Goal: Communication & Community: Connect with others

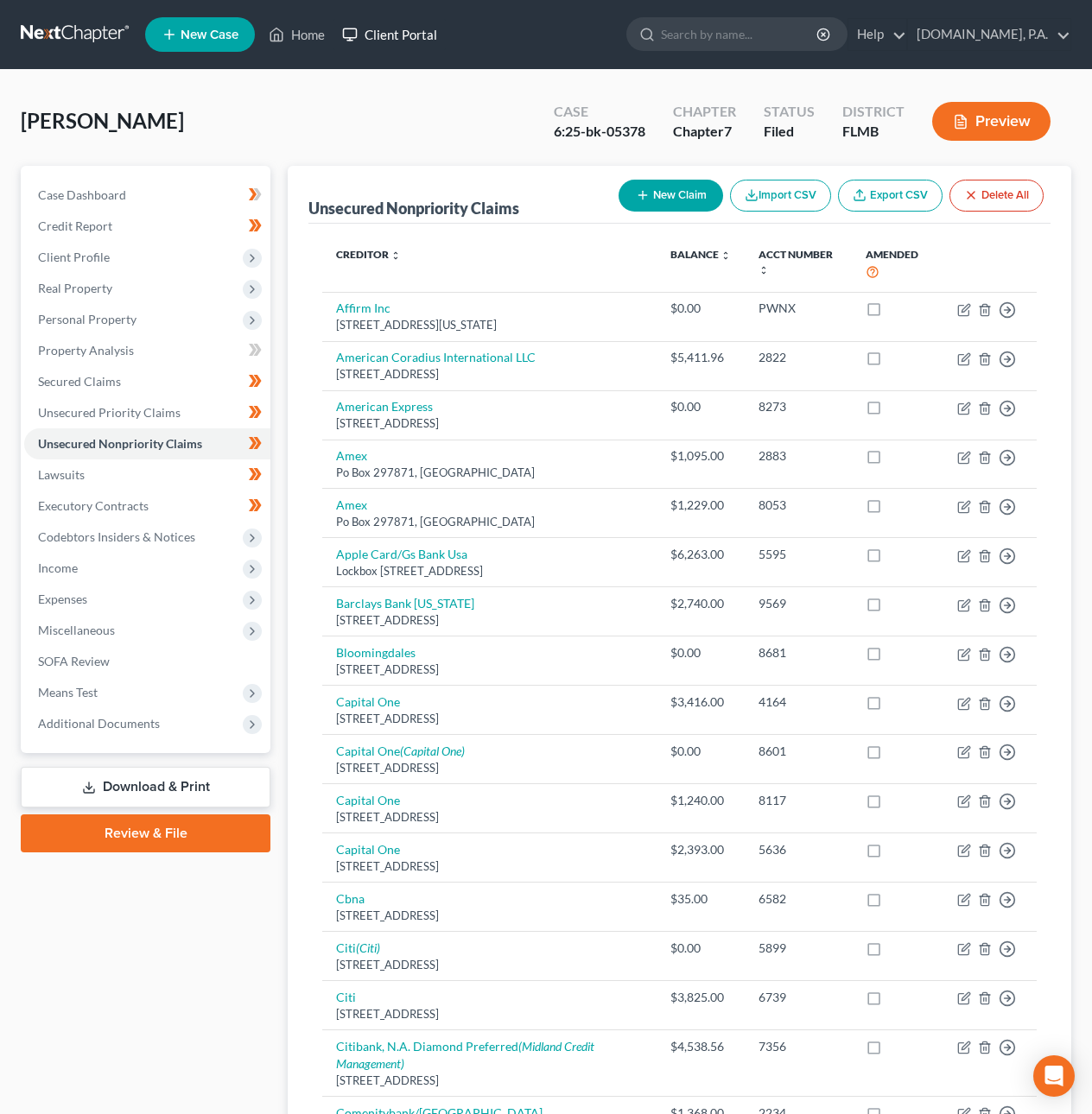
click at [421, 38] on link "Client Portal" at bounding box center [389, 34] width 112 height 31
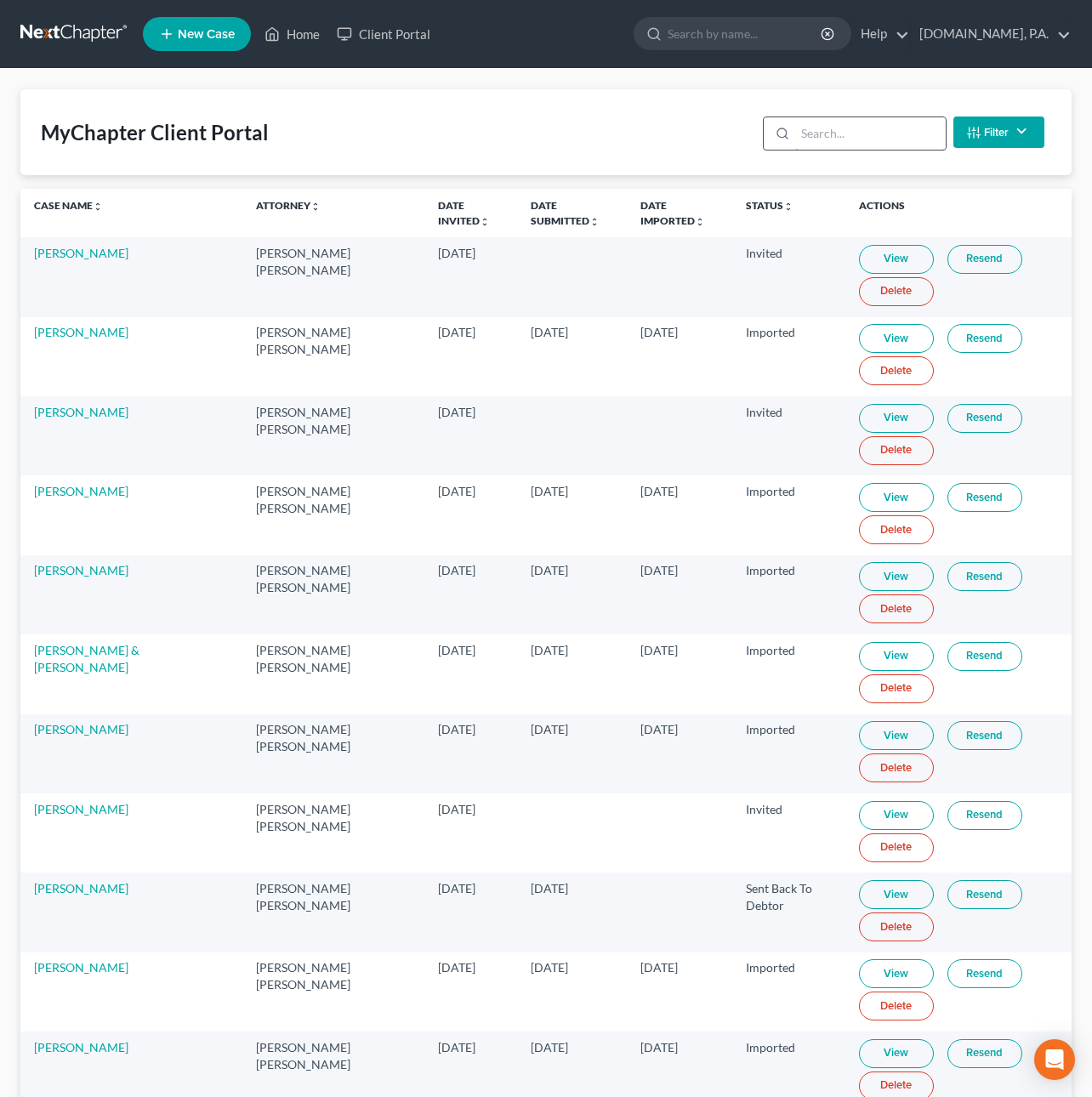
click at [844, 138] on input "search" at bounding box center [871, 134] width 151 height 32
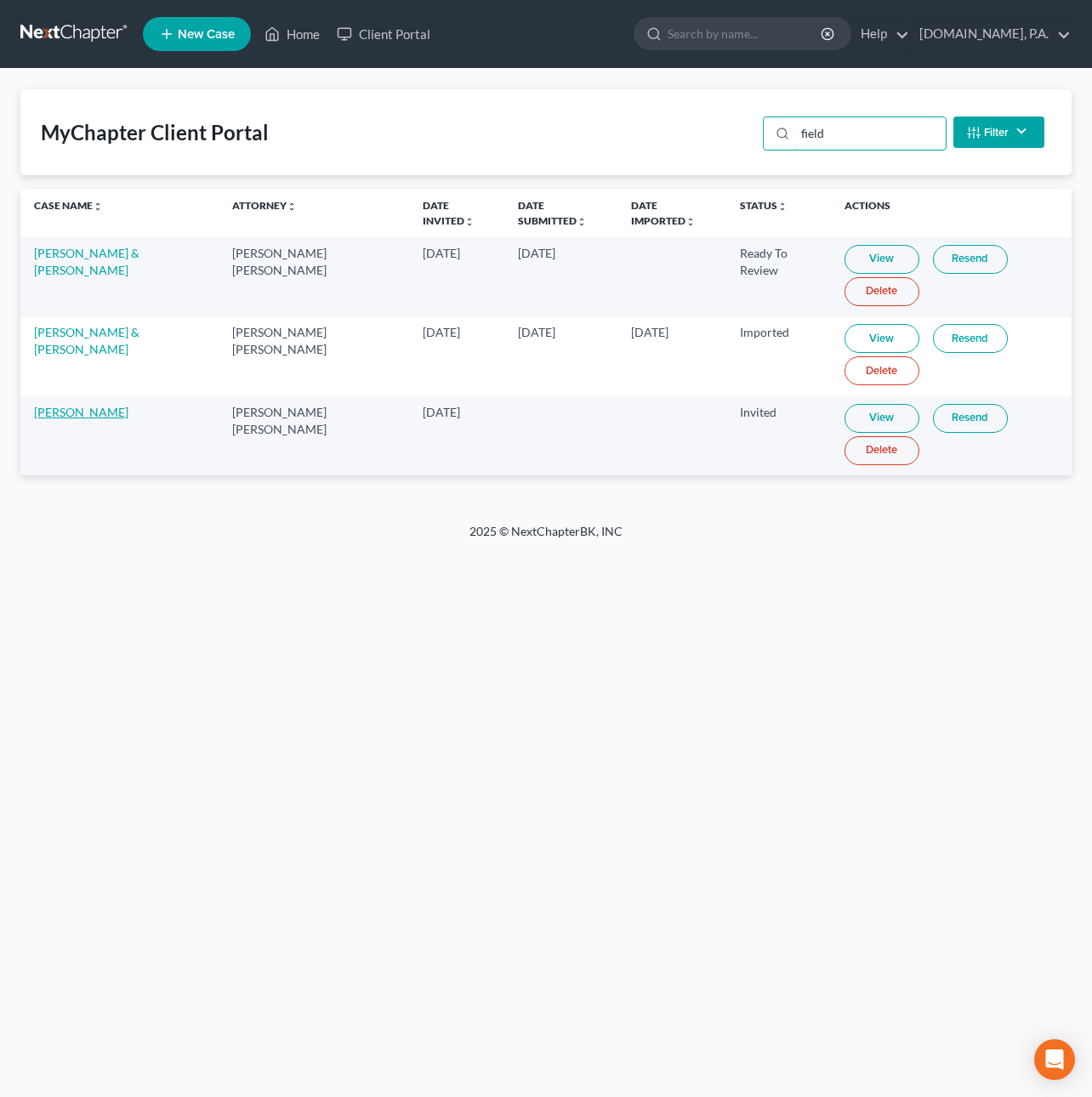
type input "field"
click at [115, 415] on link "[PERSON_NAME]" at bounding box center [81, 412] width 95 height 14
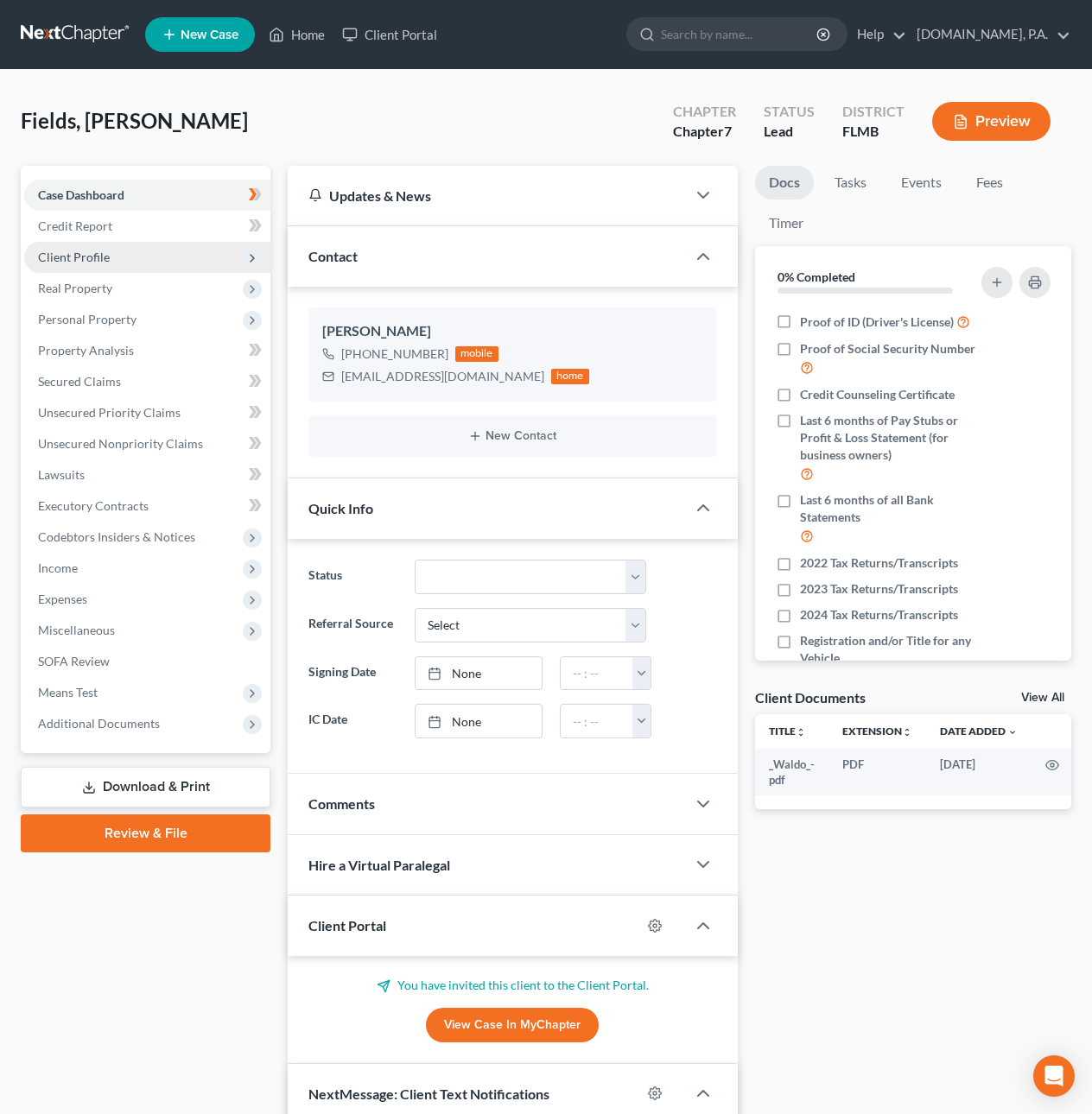
click at [96, 254] on span "Client Profile" at bounding box center [74, 257] width 72 height 14
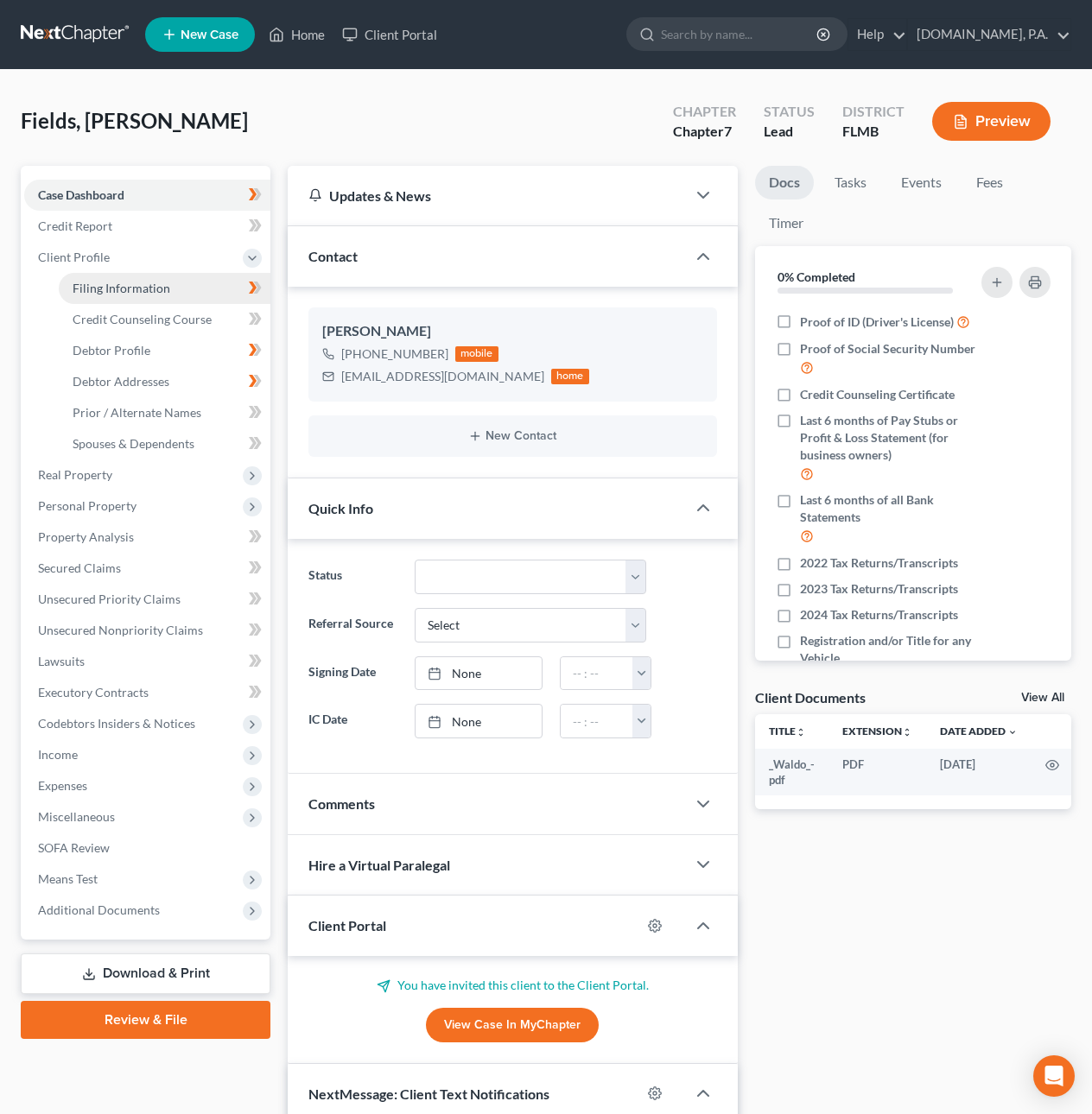
click at [98, 288] on span "Filing Information" at bounding box center [121, 288] width 98 height 14
select select "1"
select select "0"
select select "9"
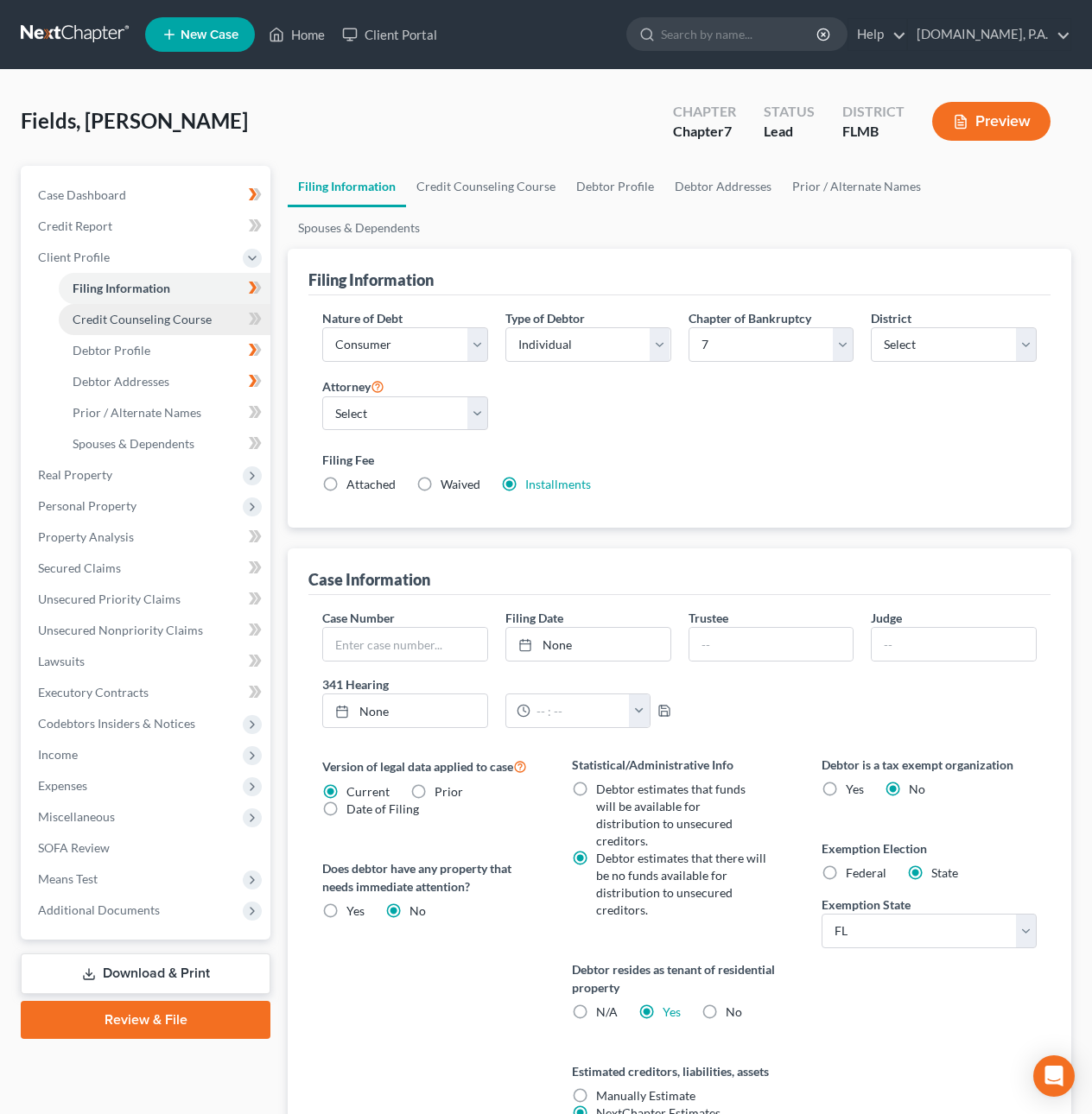
click at [105, 316] on span "Credit Counseling Course" at bounding box center [142, 319] width 139 height 14
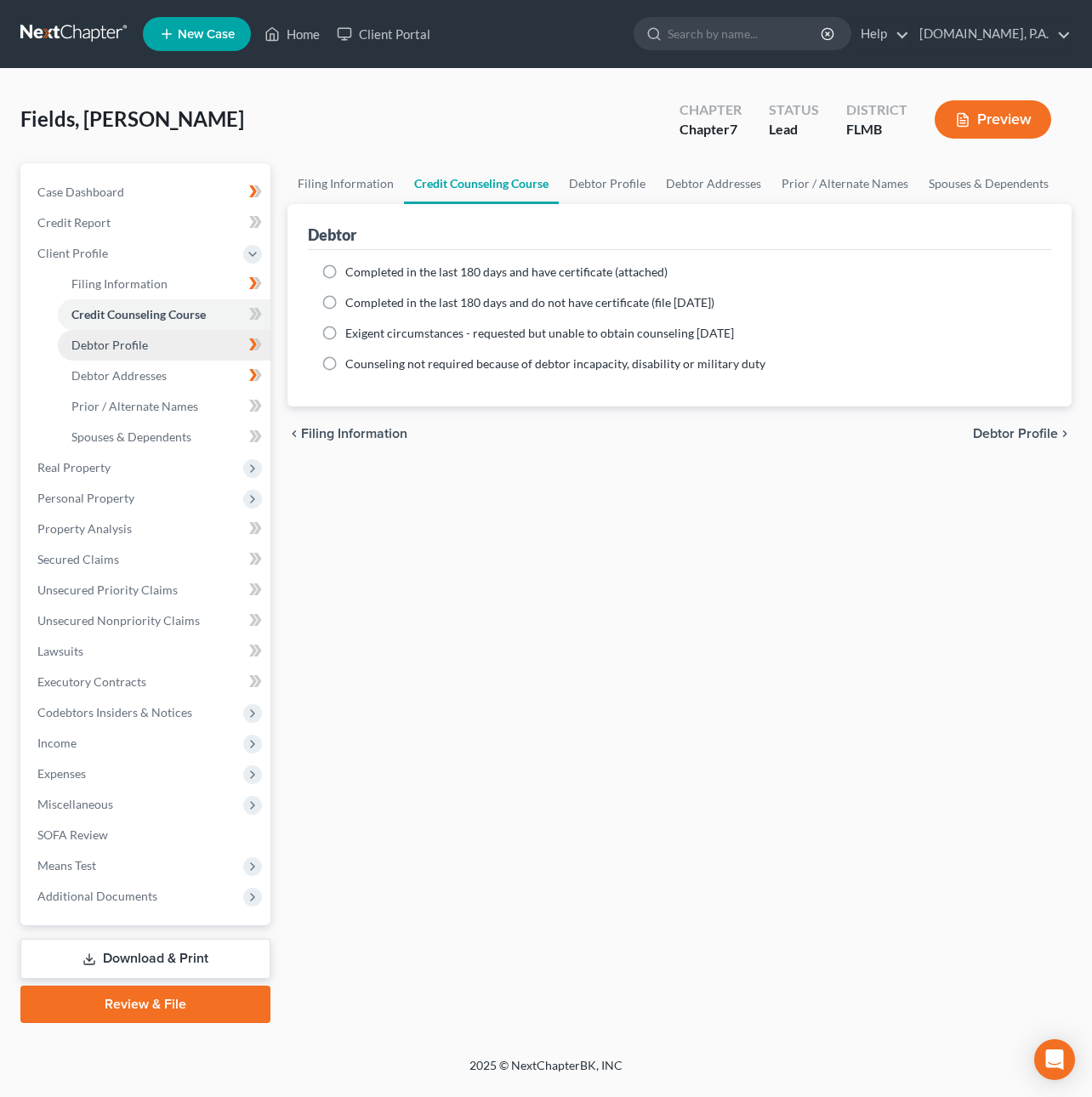
click at [111, 350] on span "Debtor Profile" at bounding box center [110, 344] width 76 height 14
select select "0"
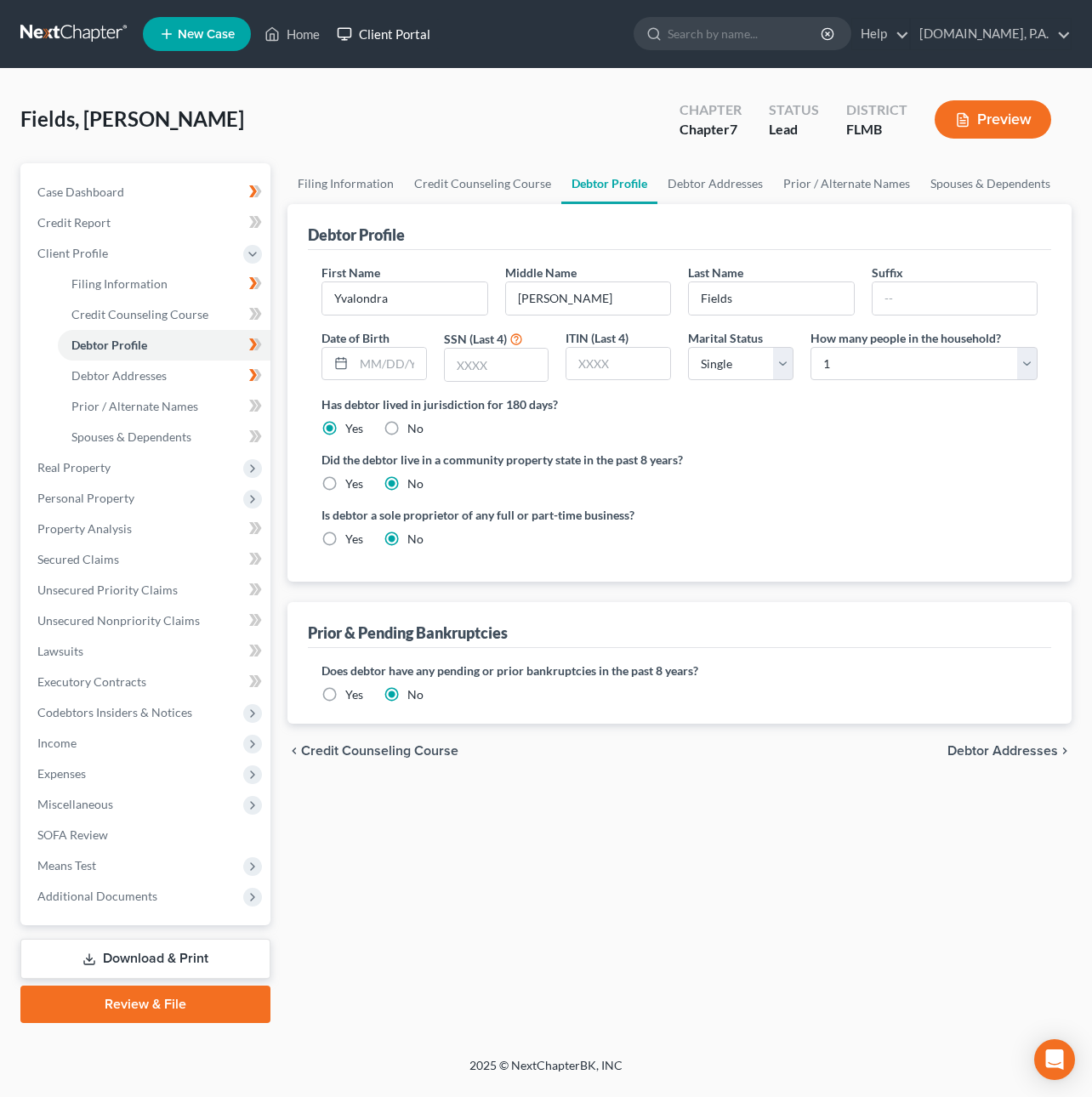
click at [378, 35] on link "Client Portal" at bounding box center [383, 34] width 111 height 31
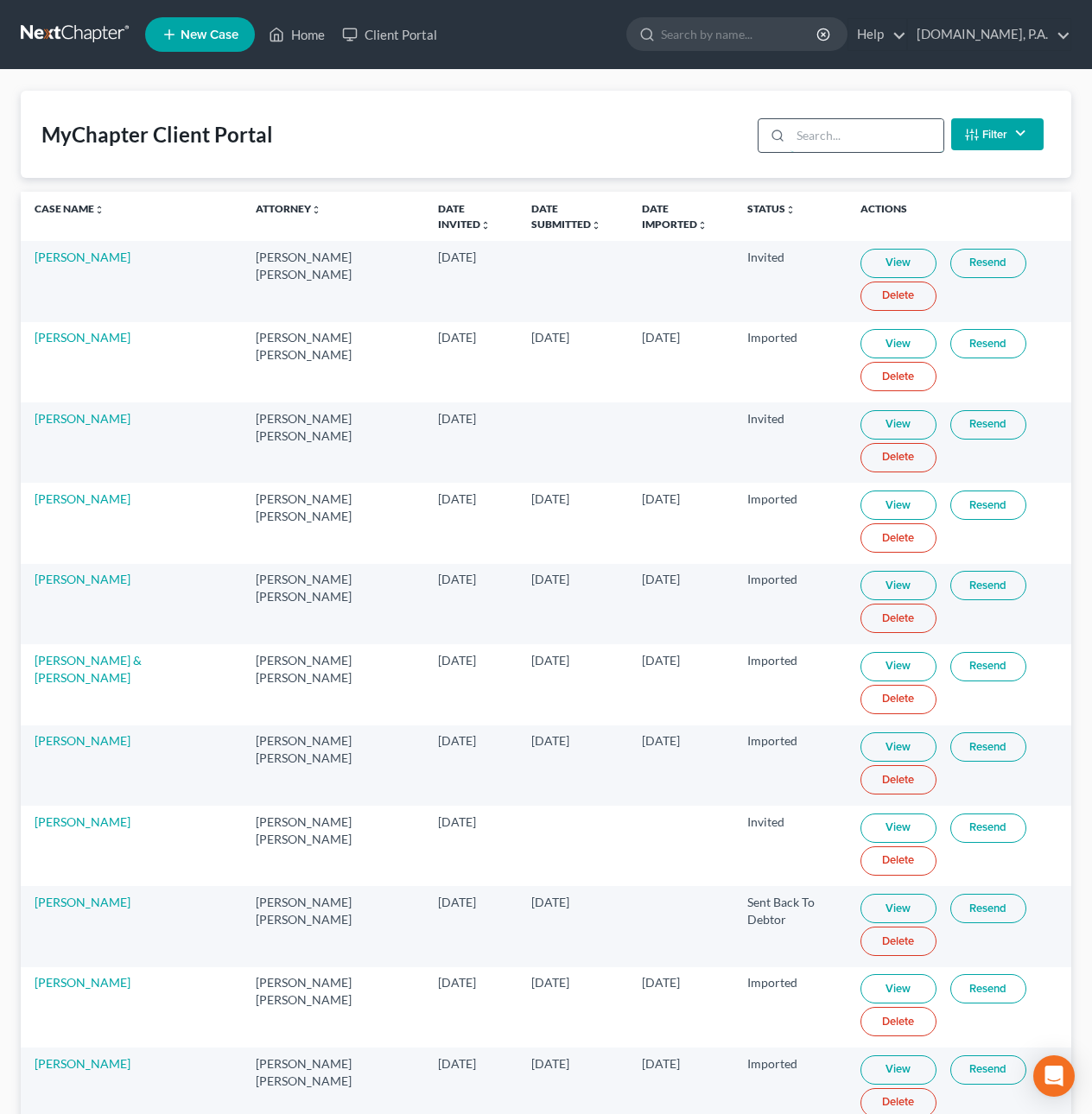
click at [805, 131] on input "search" at bounding box center [867, 136] width 153 height 32
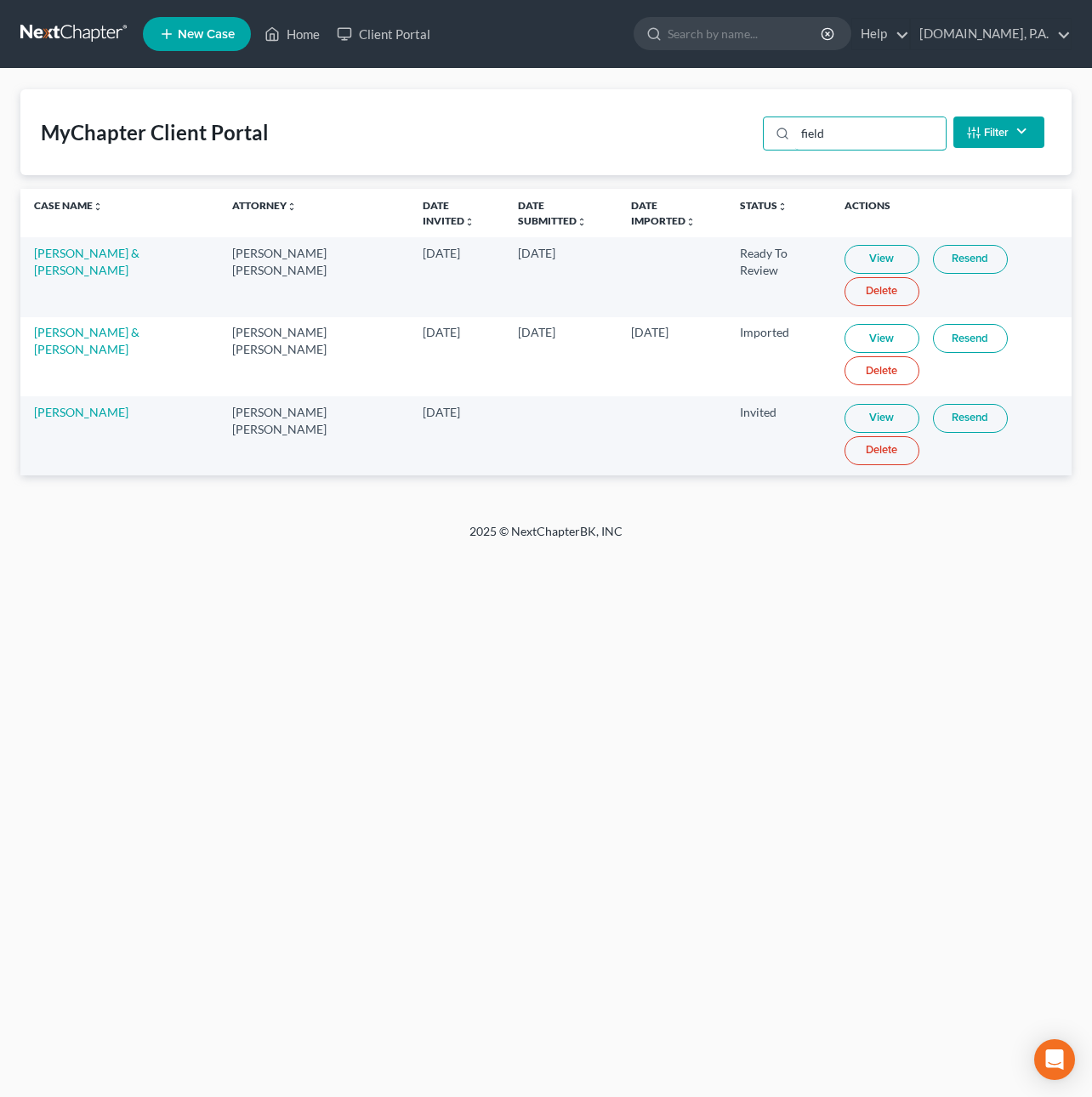
type input "field"
click at [845, 420] on link "View" at bounding box center [882, 418] width 75 height 29
click at [120, 414] on link "[PERSON_NAME]" at bounding box center [81, 412] width 95 height 14
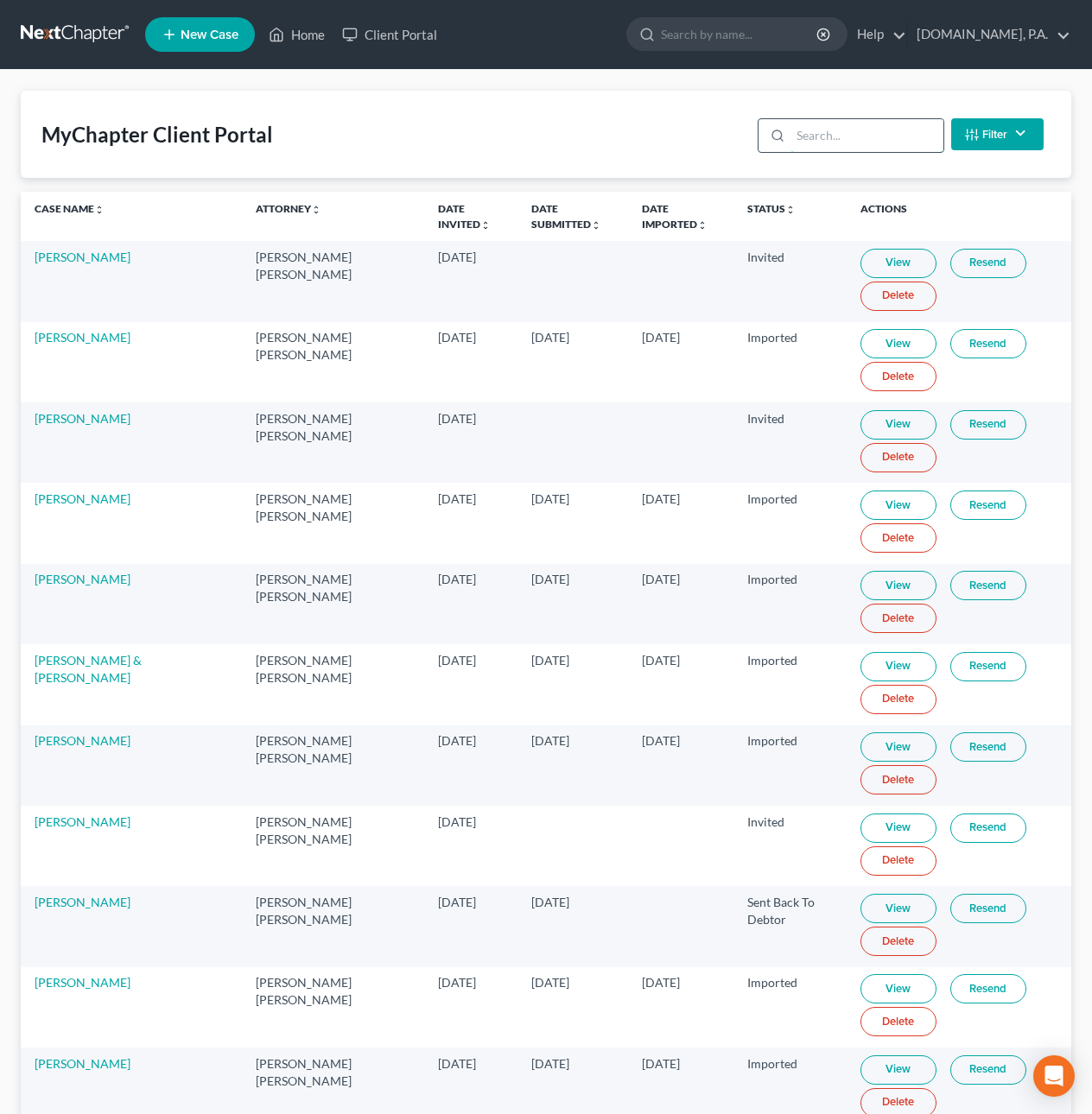
click at [820, 131] on input "search" at bounding box center [867, 136] width 153 height 32
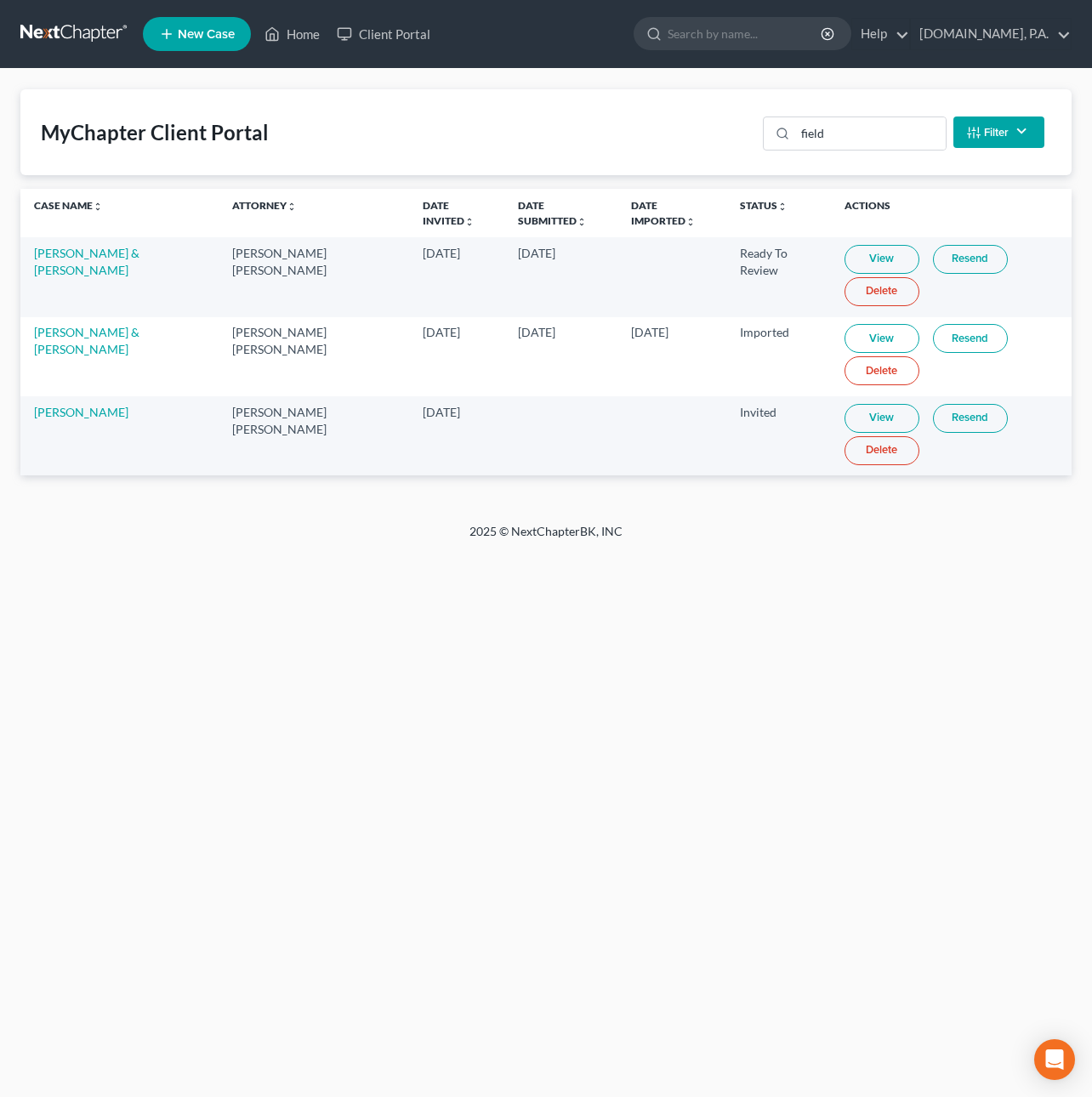
click at [855, 295] on link "Delete" at bounding box center [882, 291] width 75 height 29
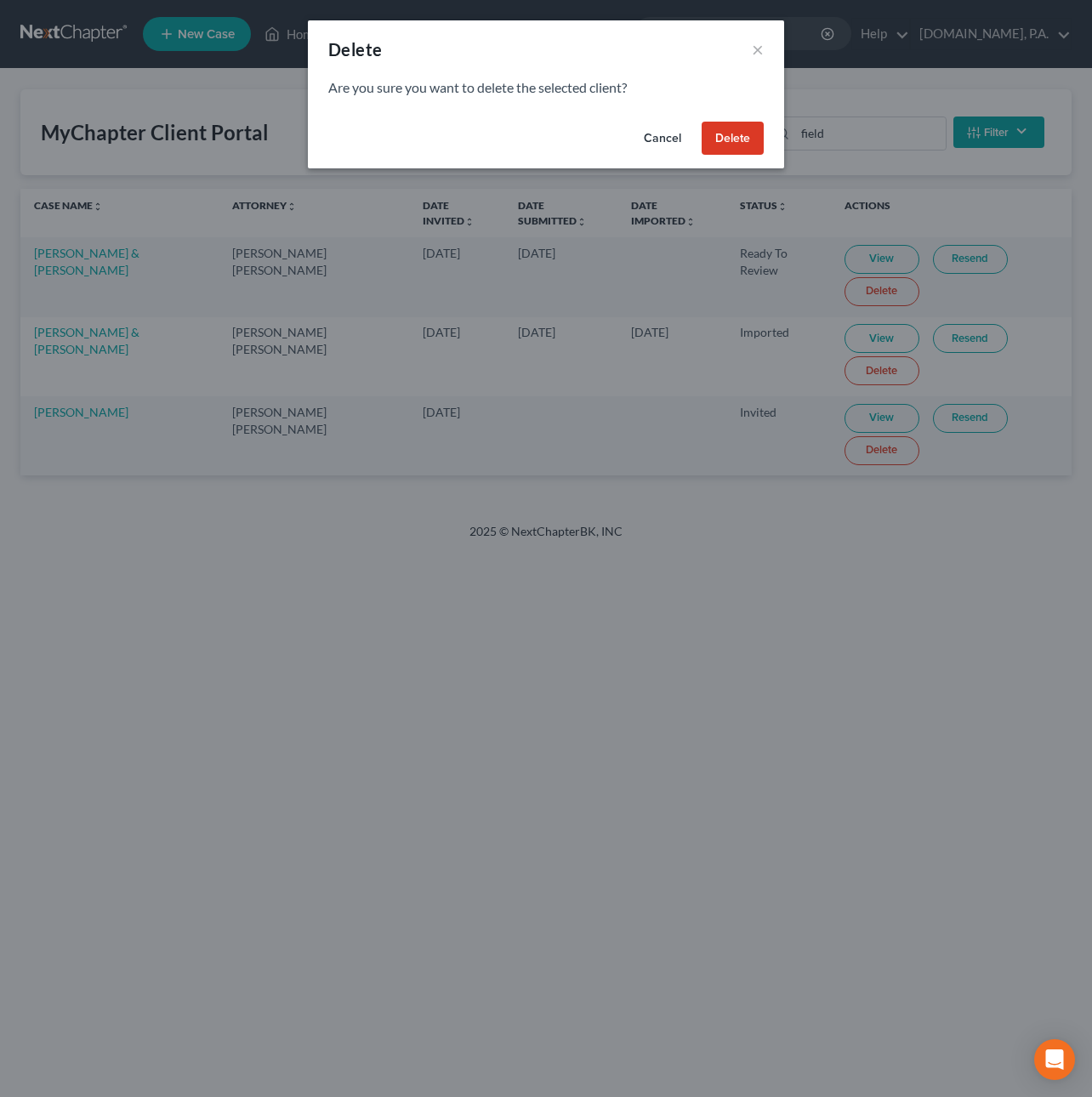
click at [714, 131] on button "Delete" at bounding box center [732, 138] width 62 height 34
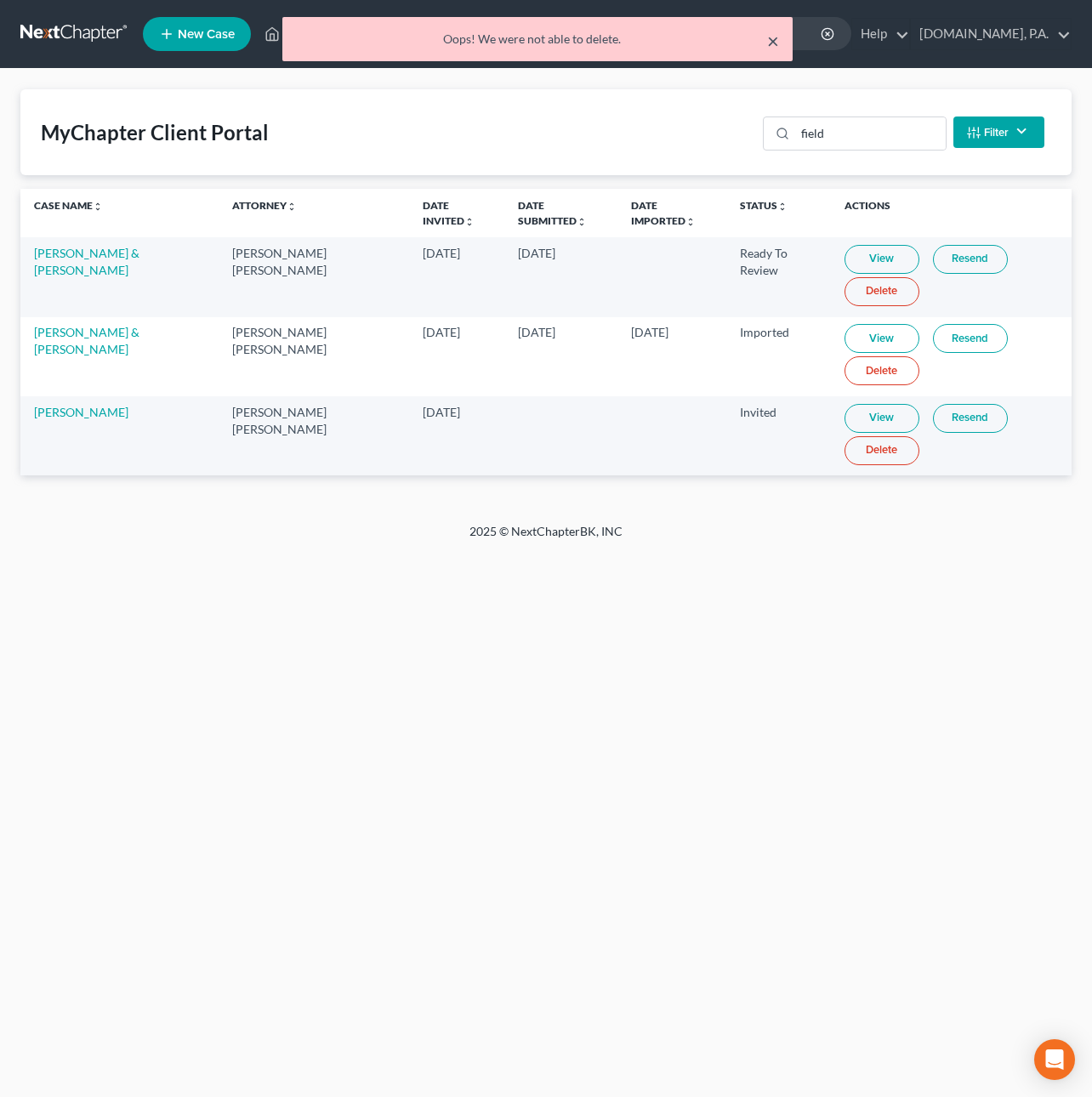
click at [768, 39] on button "×" at bounding box center [772, 41] width 12 height 20
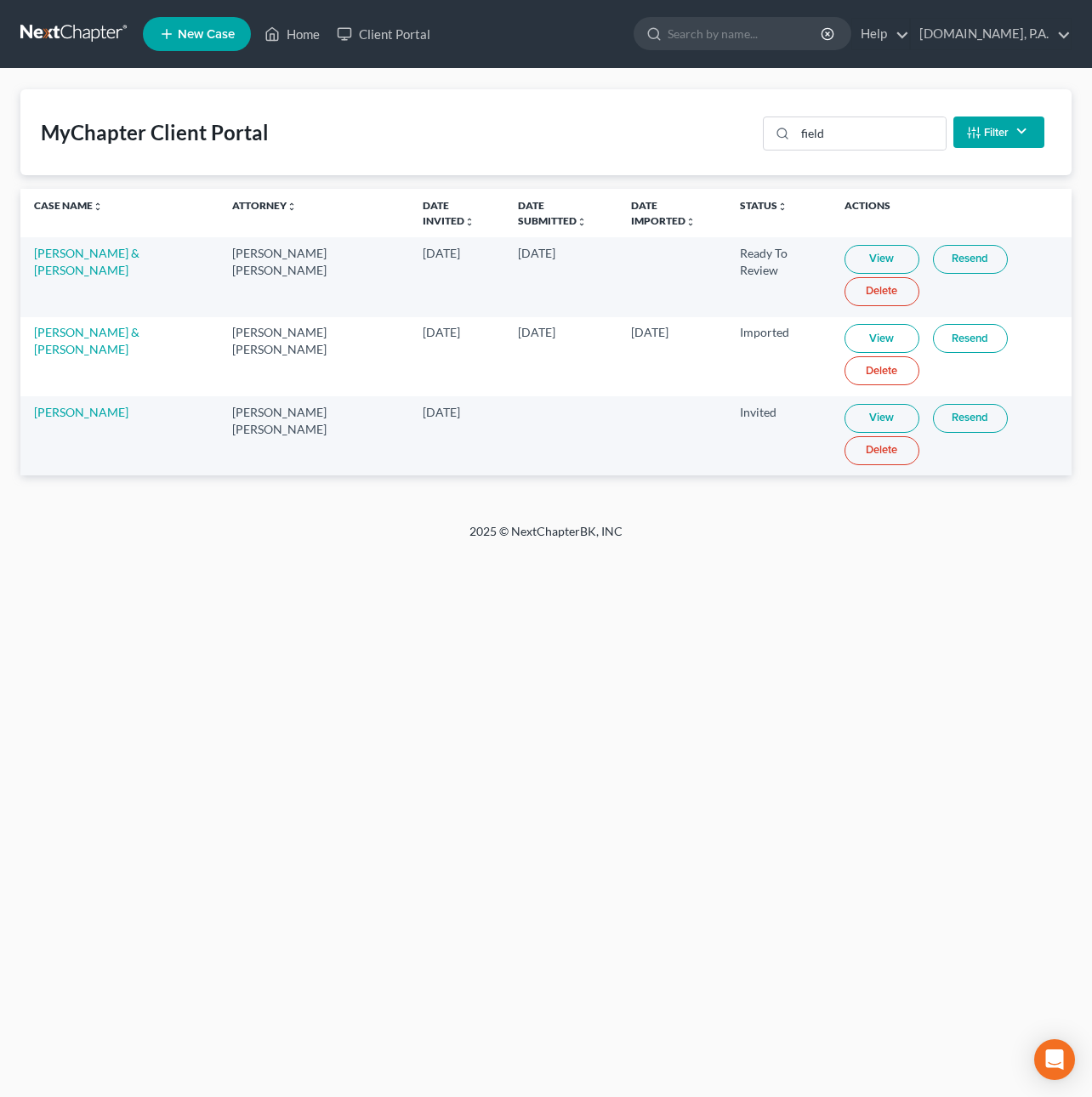
click at [861, 287] on link "Delete" at bounding box center [882, 291] width 75 height 29
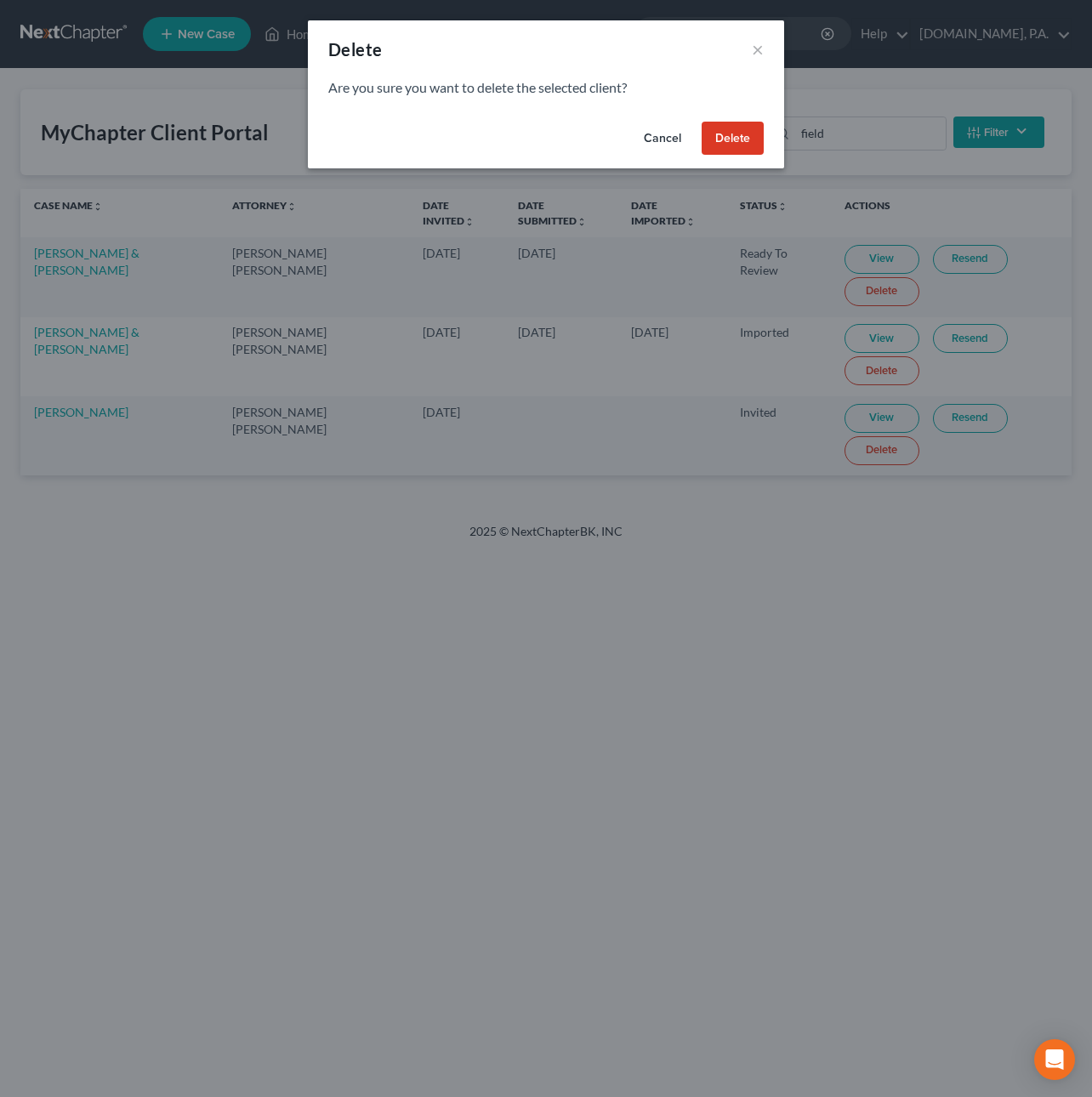
click at [750, 131] on button "Delete" at bounding box center [732, 138] width 62 height 34
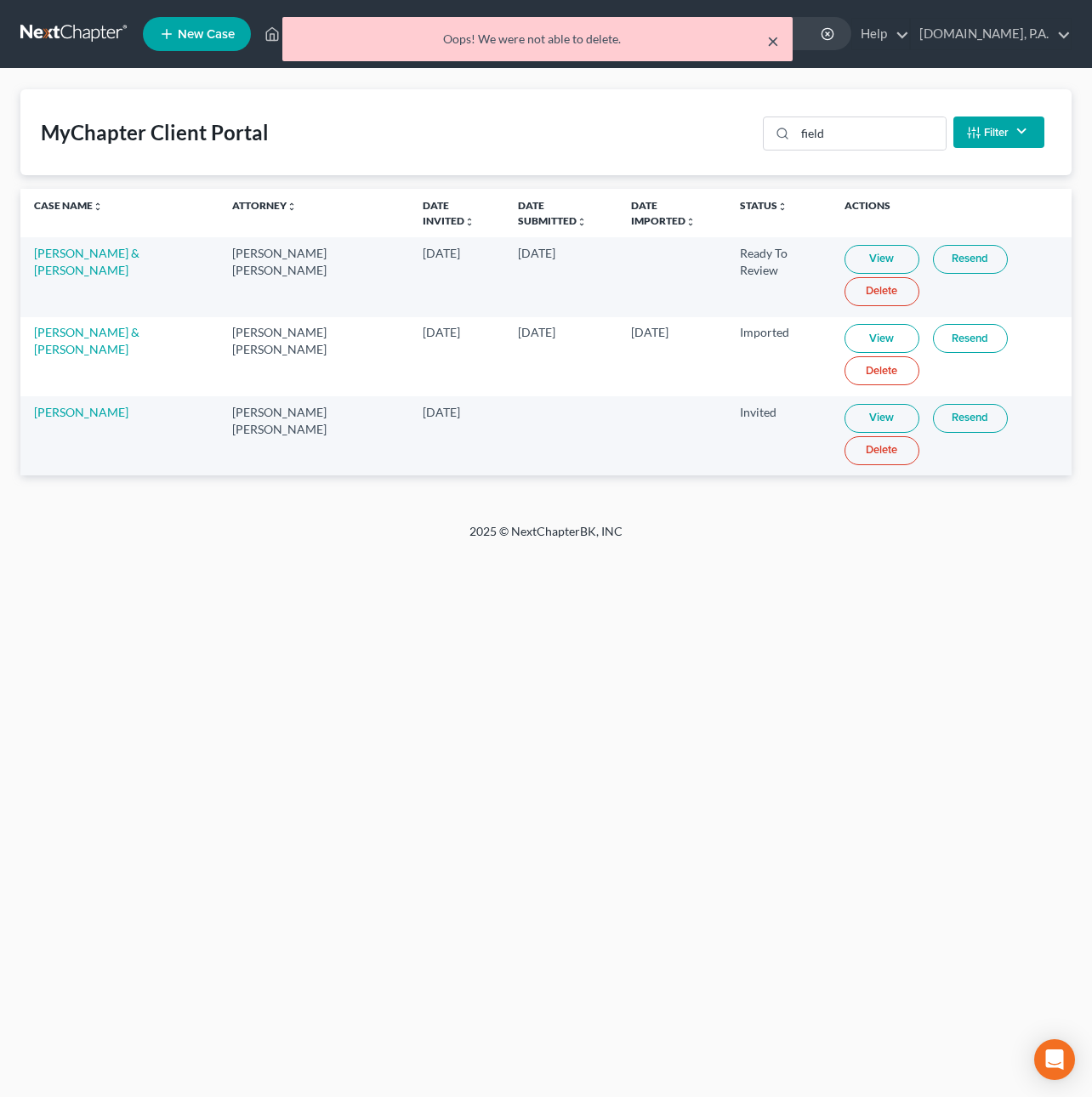
click at [770, 38] on button "×" at bounding box center [772, 41] width 12 height 20
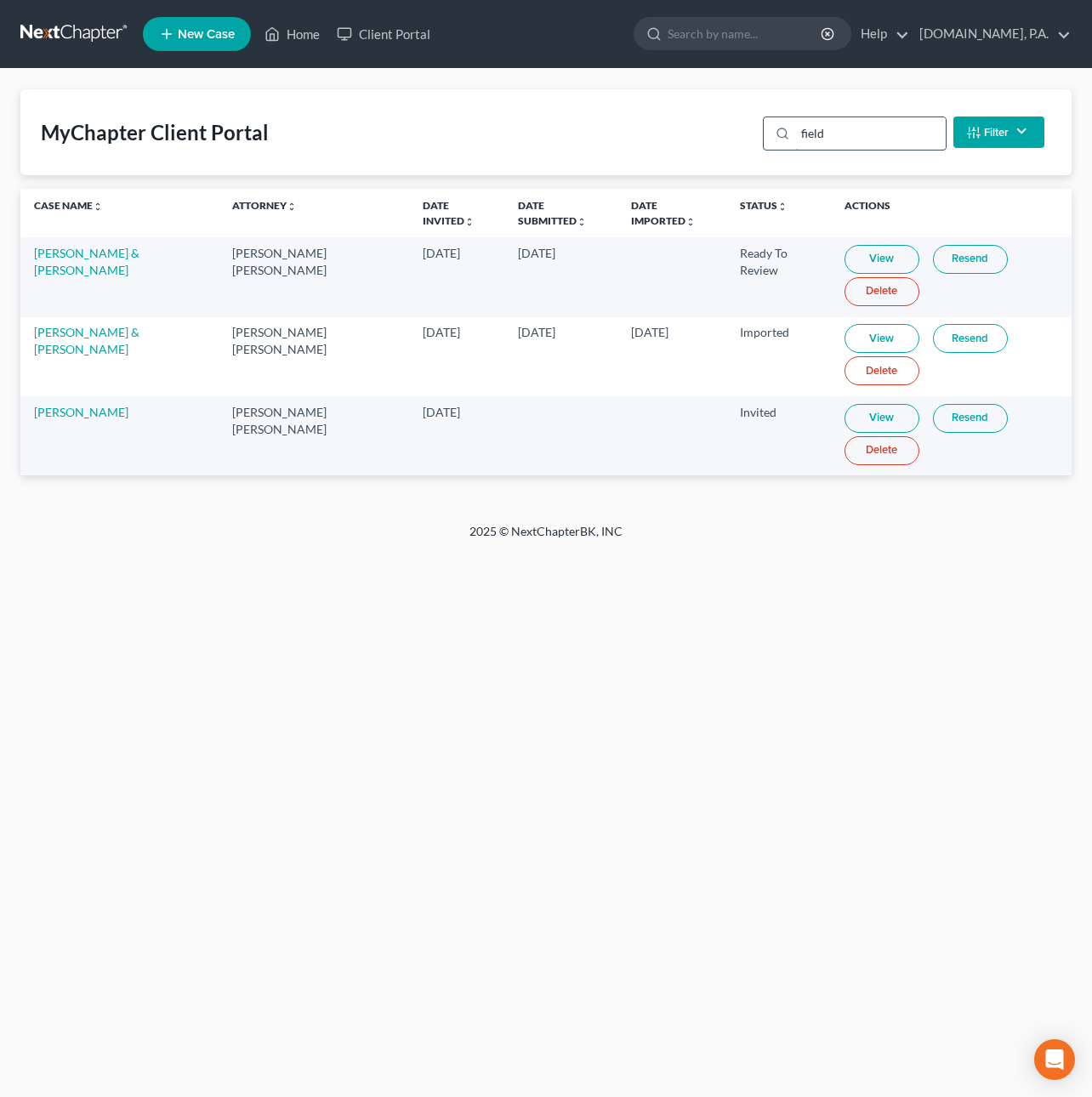
drag, startPoint x: 843, startPoint y: 137, endPoint x: 798, endPoint y: 129, distance: 45.7
click at [801, 129] on input "field" at bounding box center [871, 134] width 151 height 32
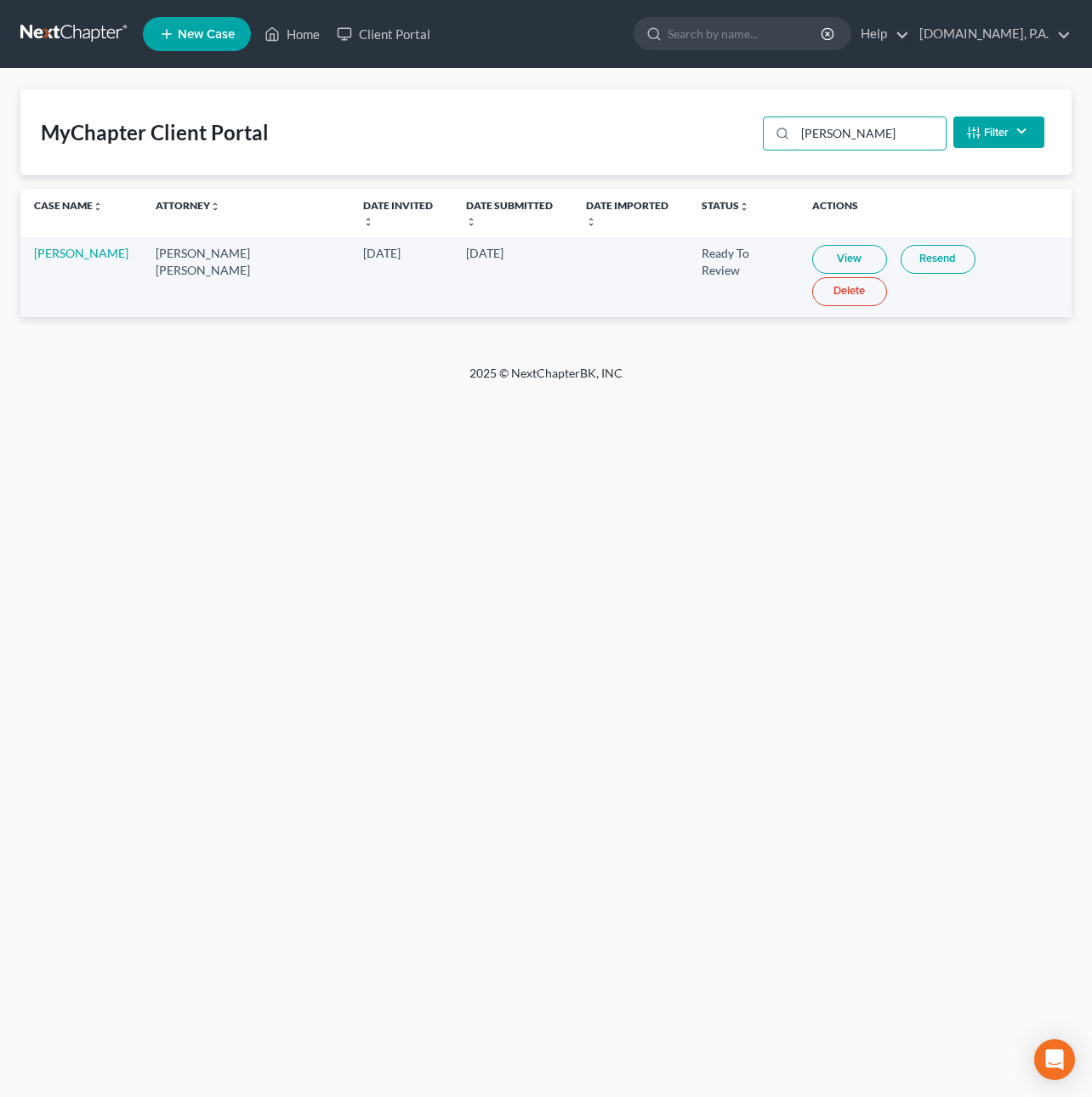
type input "[PERSON_NAME]"
click at [812, 245] on link "View" at bounding box center [849, 259] width 75 height 29
click at [81, 37] on link at bounding box center [74, 34] width 109 height 31
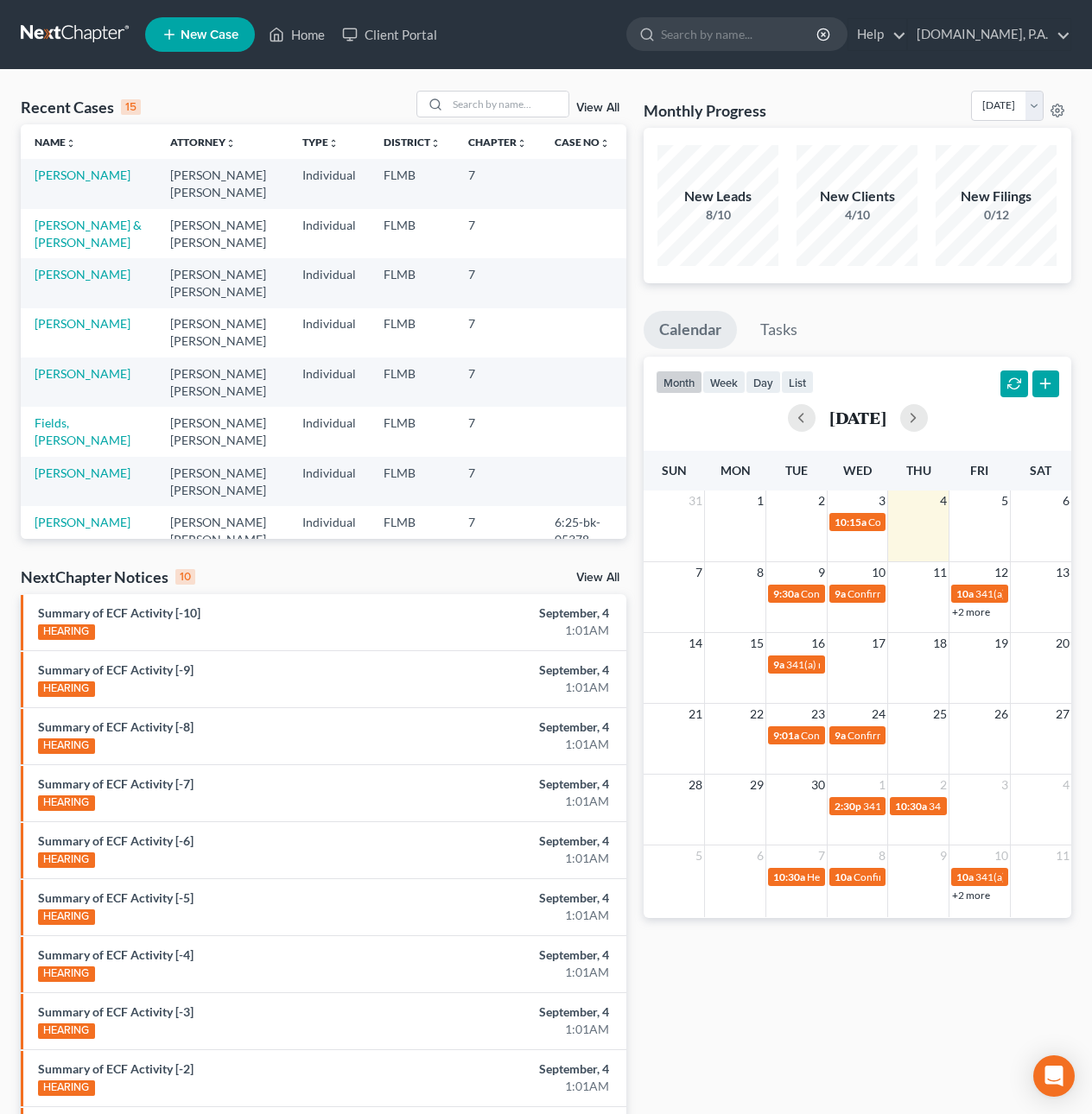
click at [611, 109] on link "View All" at bounding box center [598, 107] width 43 height 12
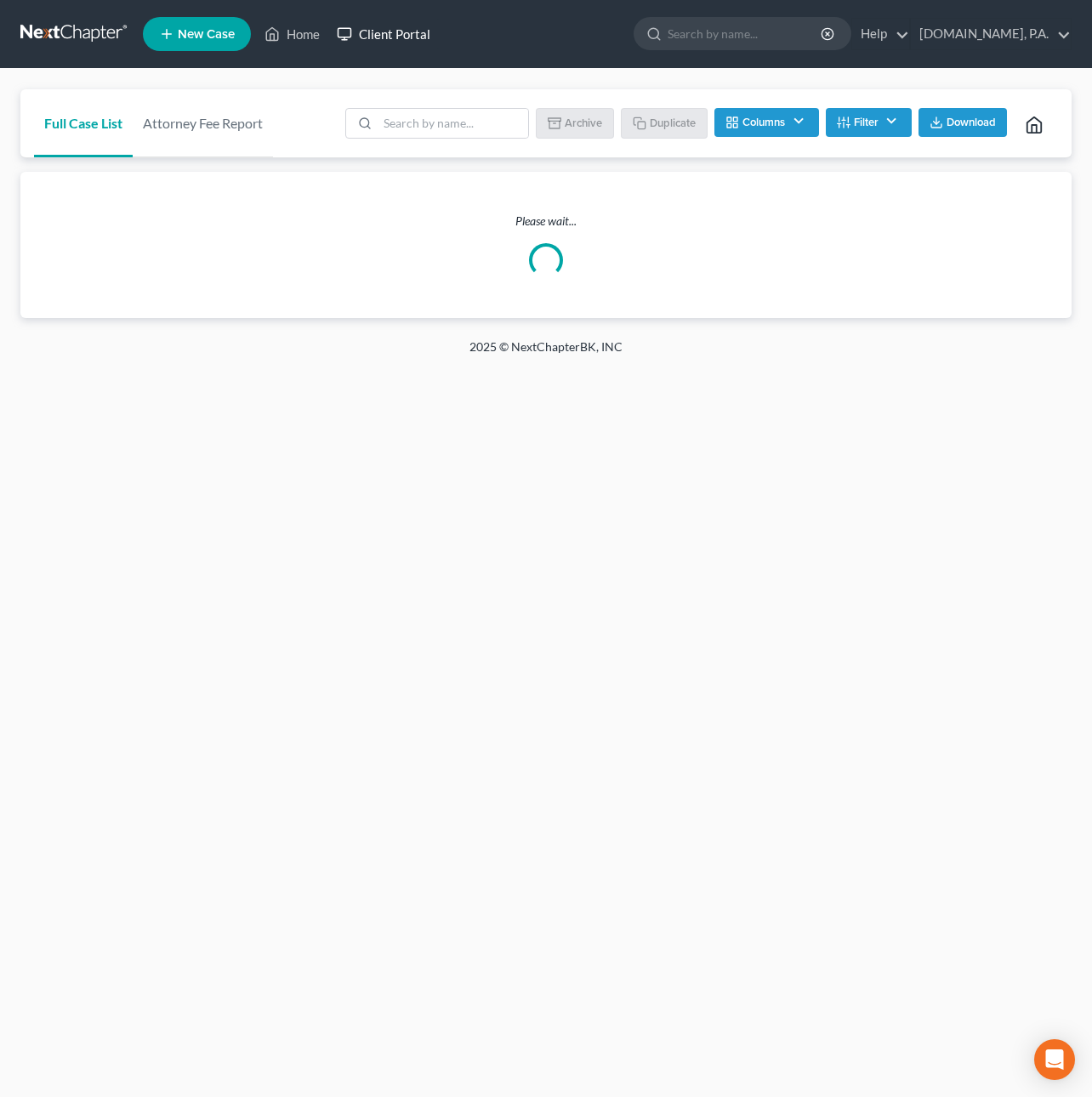
click at [376, 29] on link "Client Portal" at bounding box center [383, 34] width 111 height 31
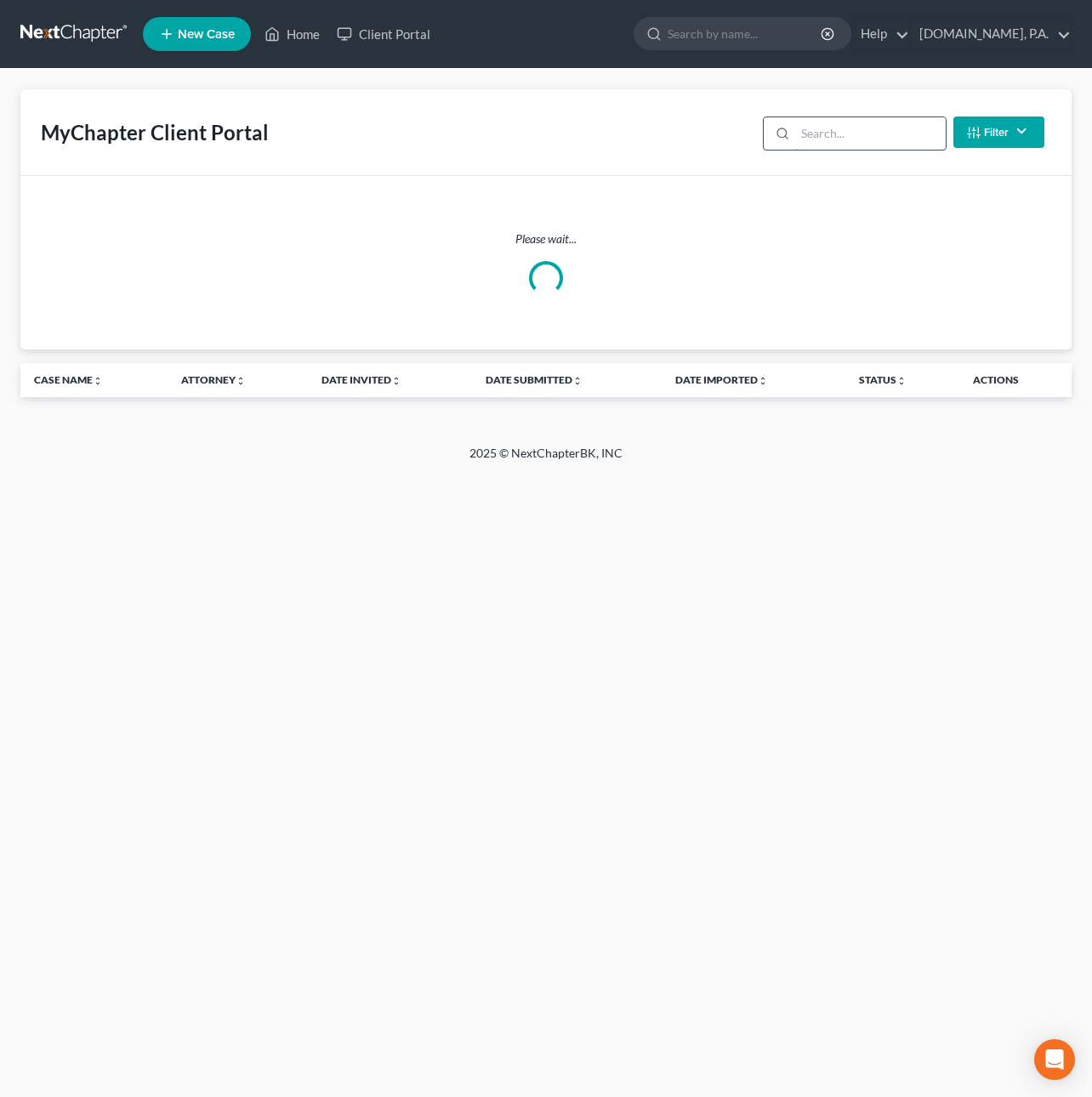
click at [869, 138] on input "search" at bounding box center [871, 134] width 151 height 32
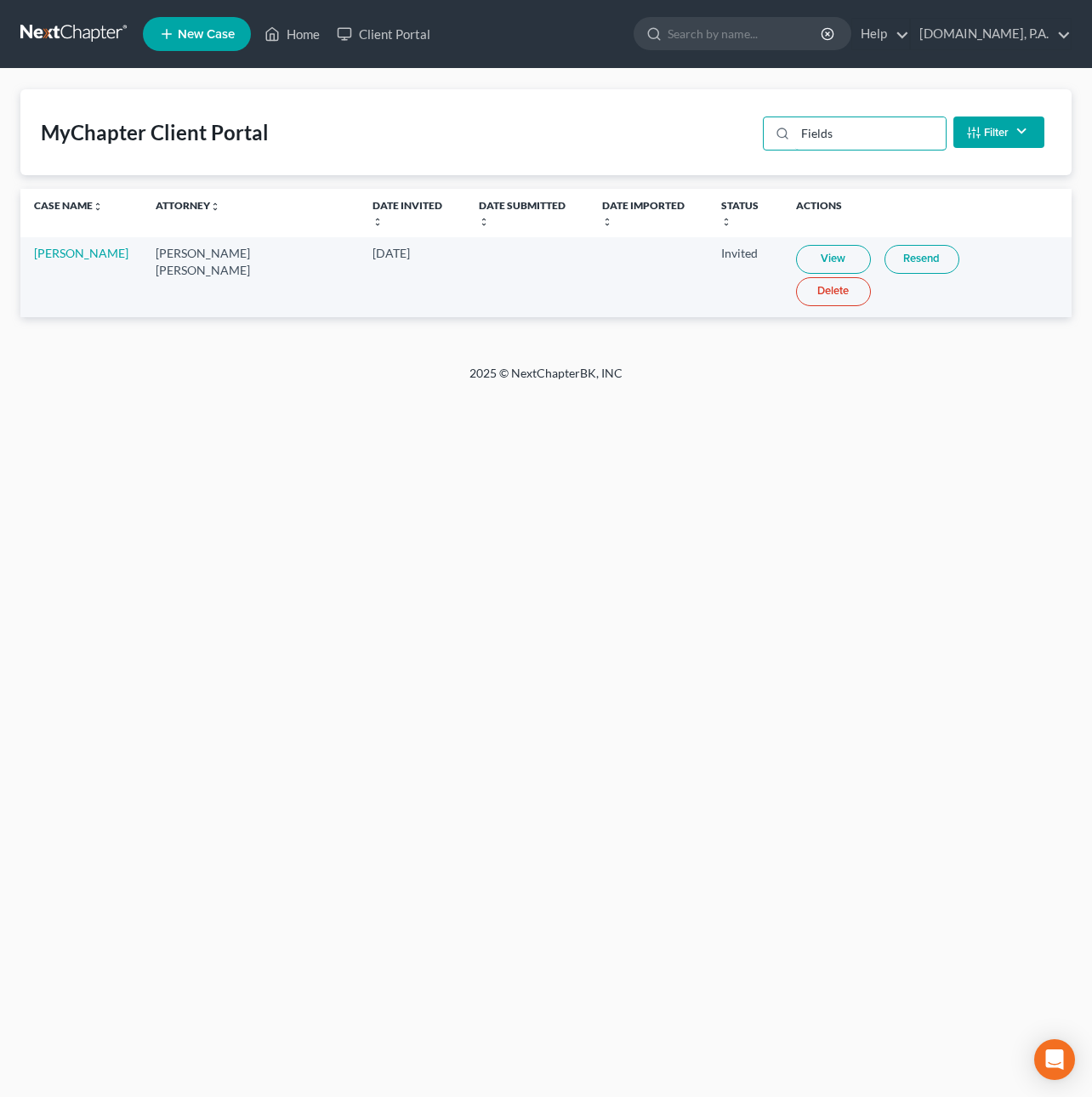
type input "Fields"
click at [825, 245] on link "View" at bounding box center [833, 259] width 75 height 29
click at [871, 277] on link "Delete" at bounding box center [833, 291] width 75 height 29
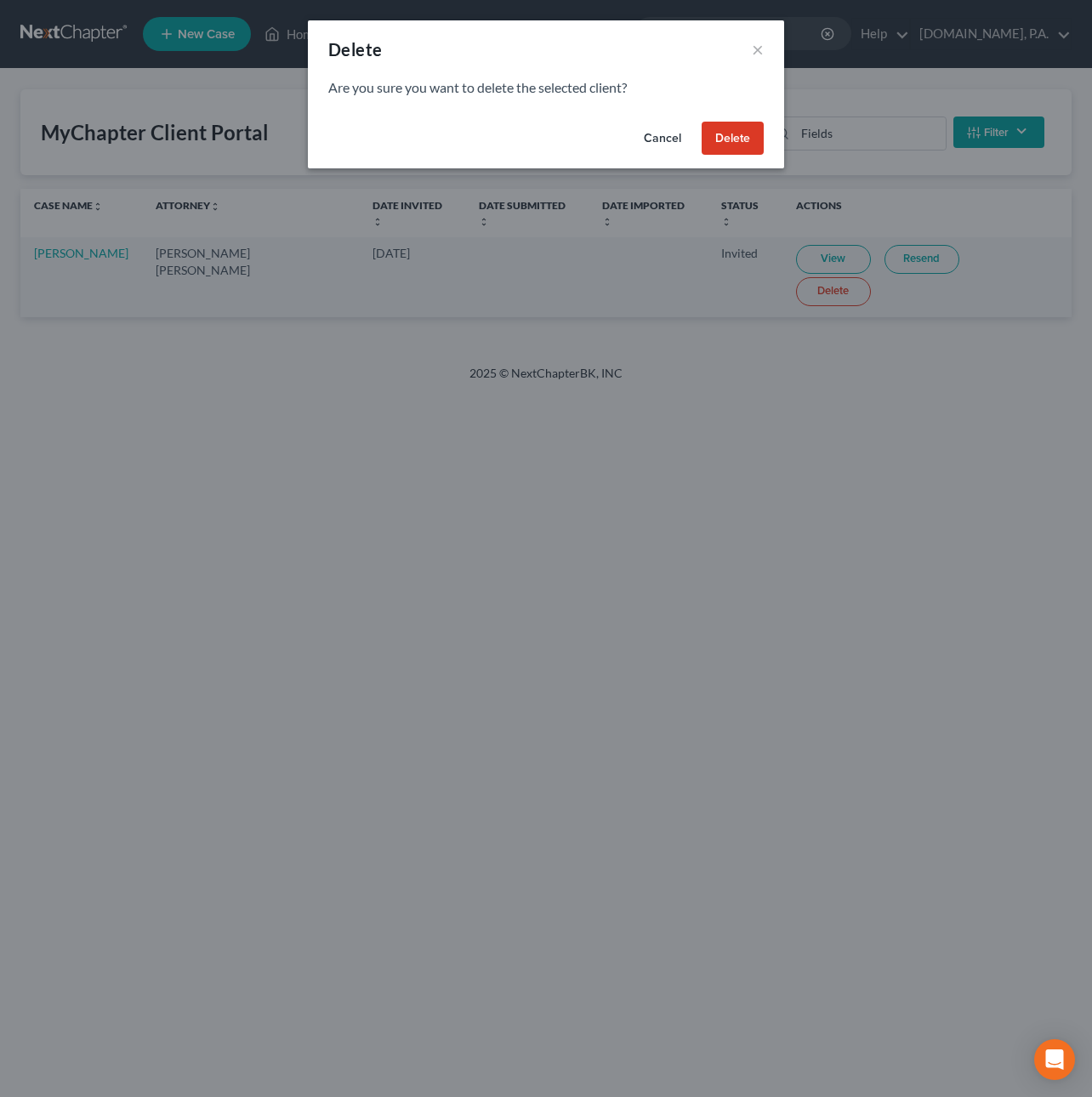
click at [732, 136] on button "Delete" at bounding box center [732, 138] width 62 height 34
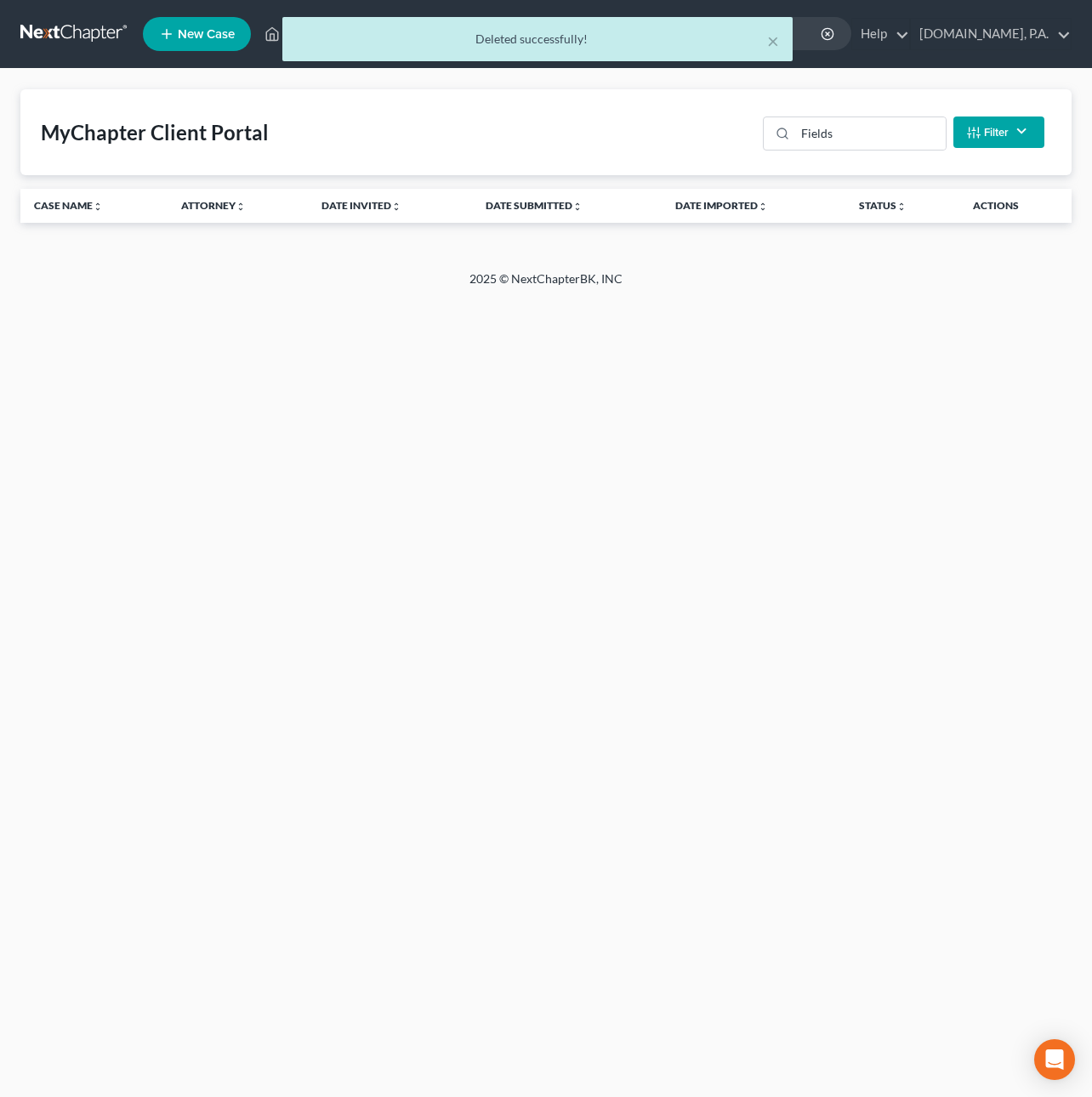
click at [89, 35] on div "× Deleted successfully!" at bounding box center [537, 43] width 1092 height 53
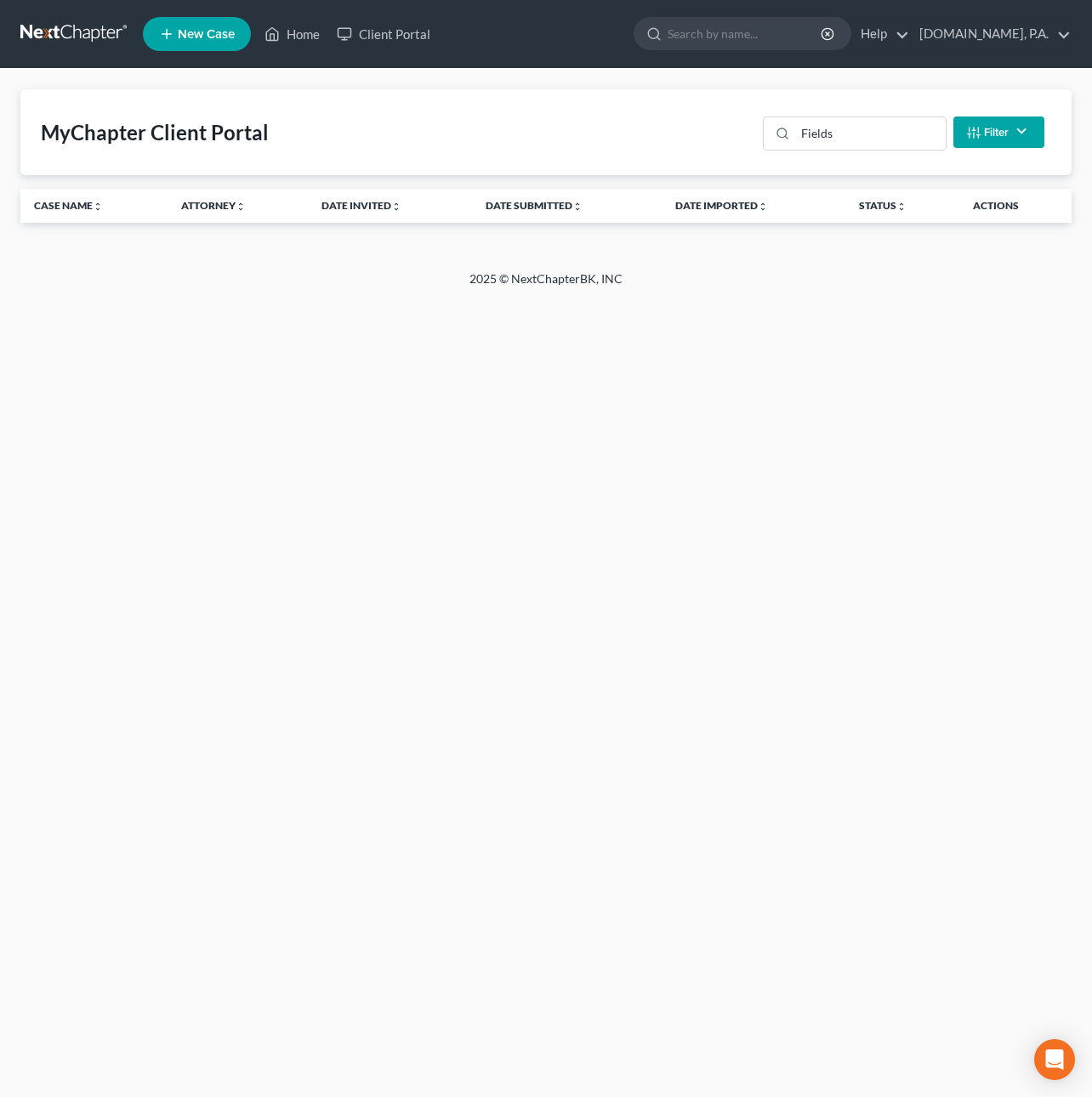
click at [55, 35] on link at bounding box center [74, 34] width 109 height 31
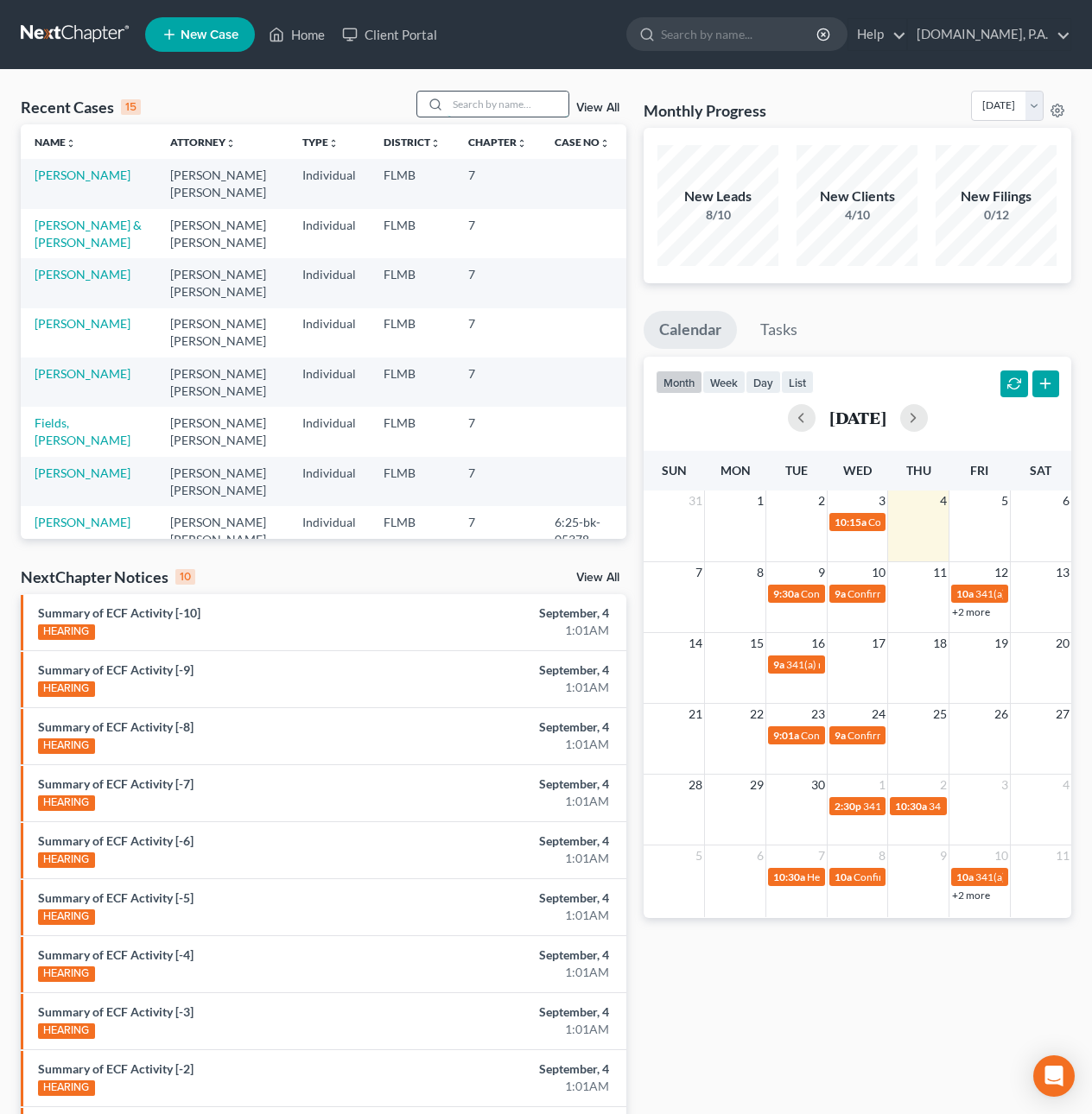
click at [508, 101] on input "search" at bounding box center [508, 104] width 121 height 25
type input "fields"
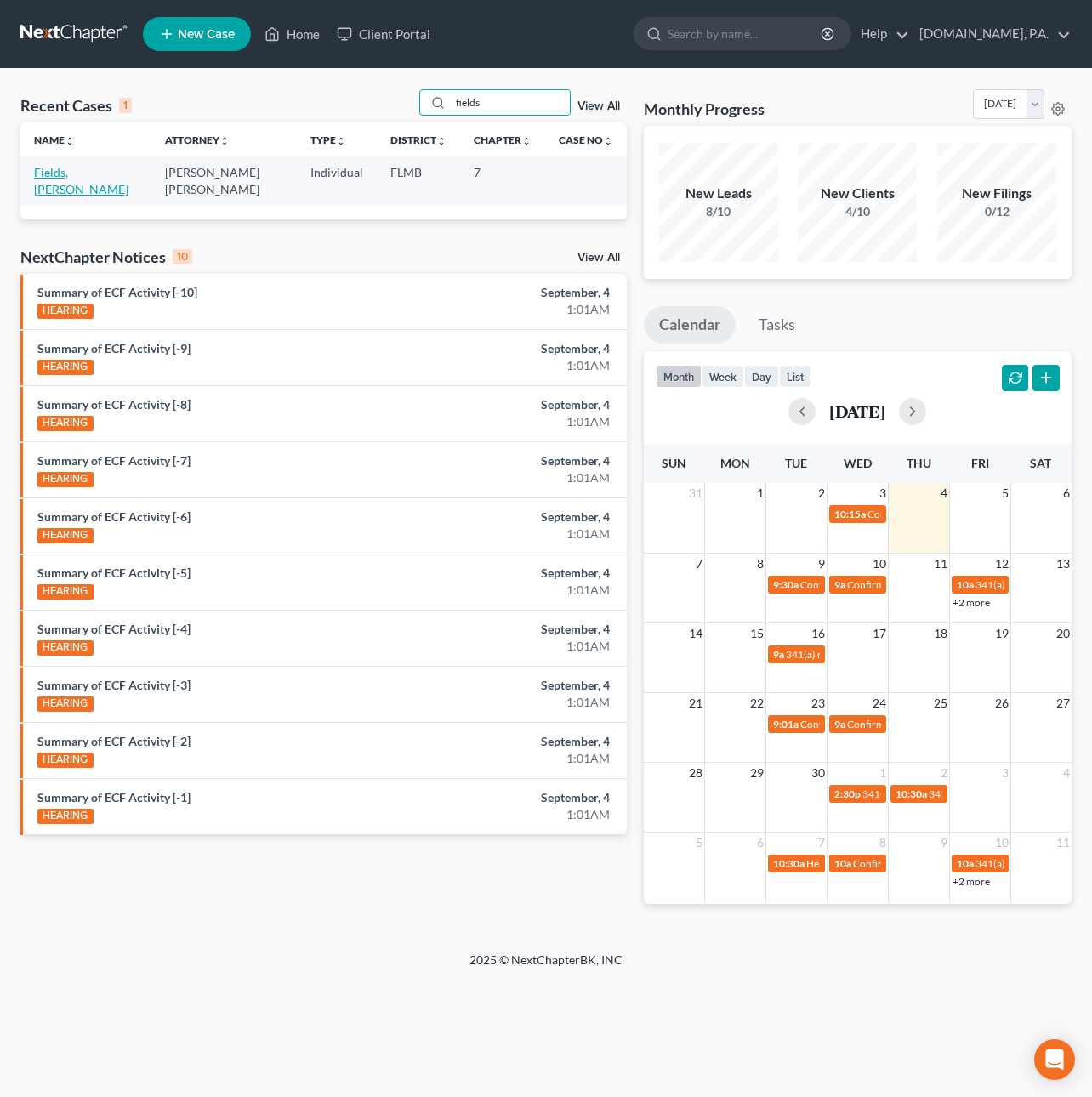
click at [104, 174] on link "Fields, [PERSON_NAME]" at bounding box center [81, 181] width 95 height 32
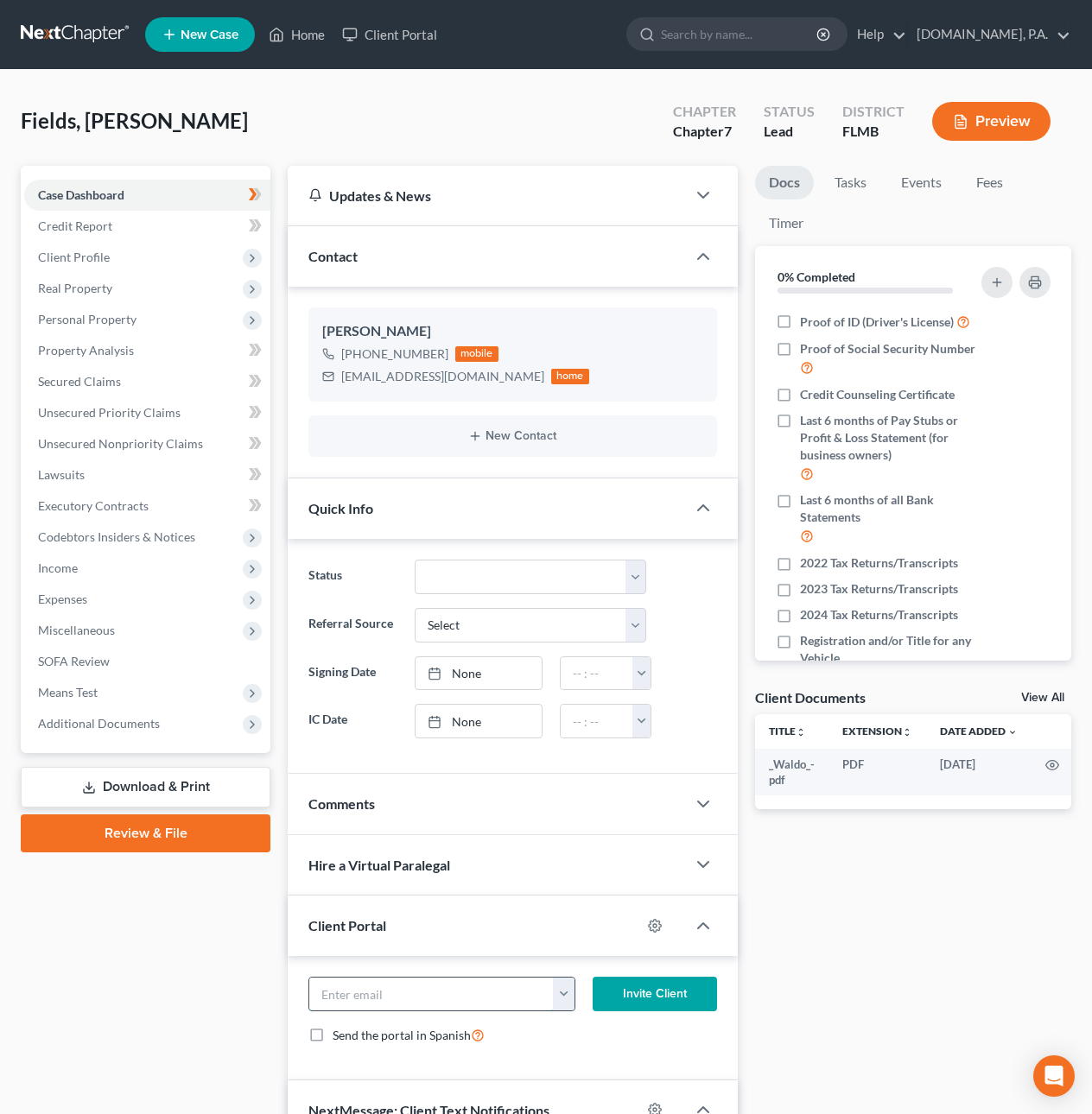
click at [467, 1000] on input "email" at bounding box center [432, 994] width 245 height 32
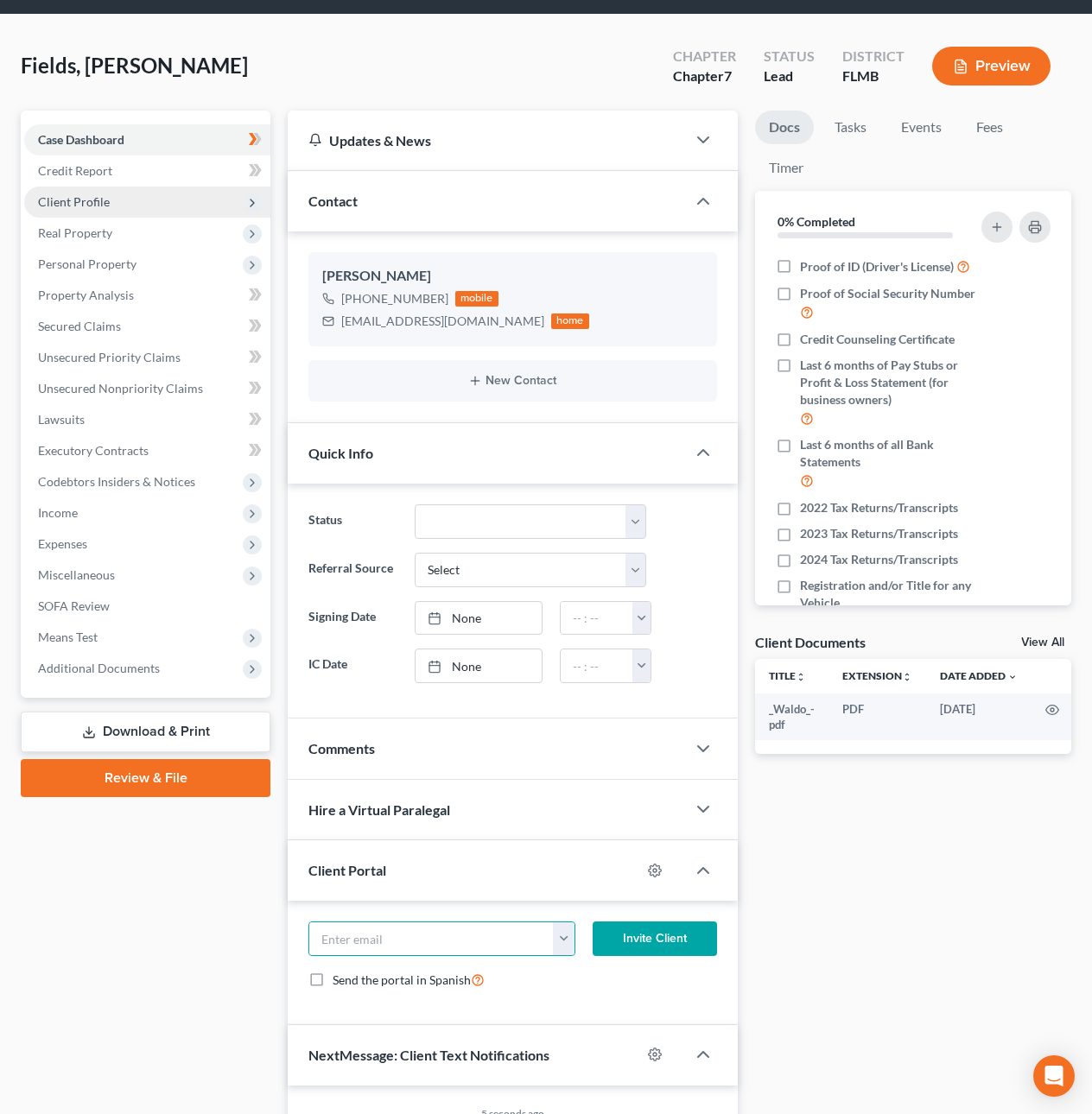
click at [106, 199] on span "Client Profile" at bounding box center [74, 201] width 72 height 14
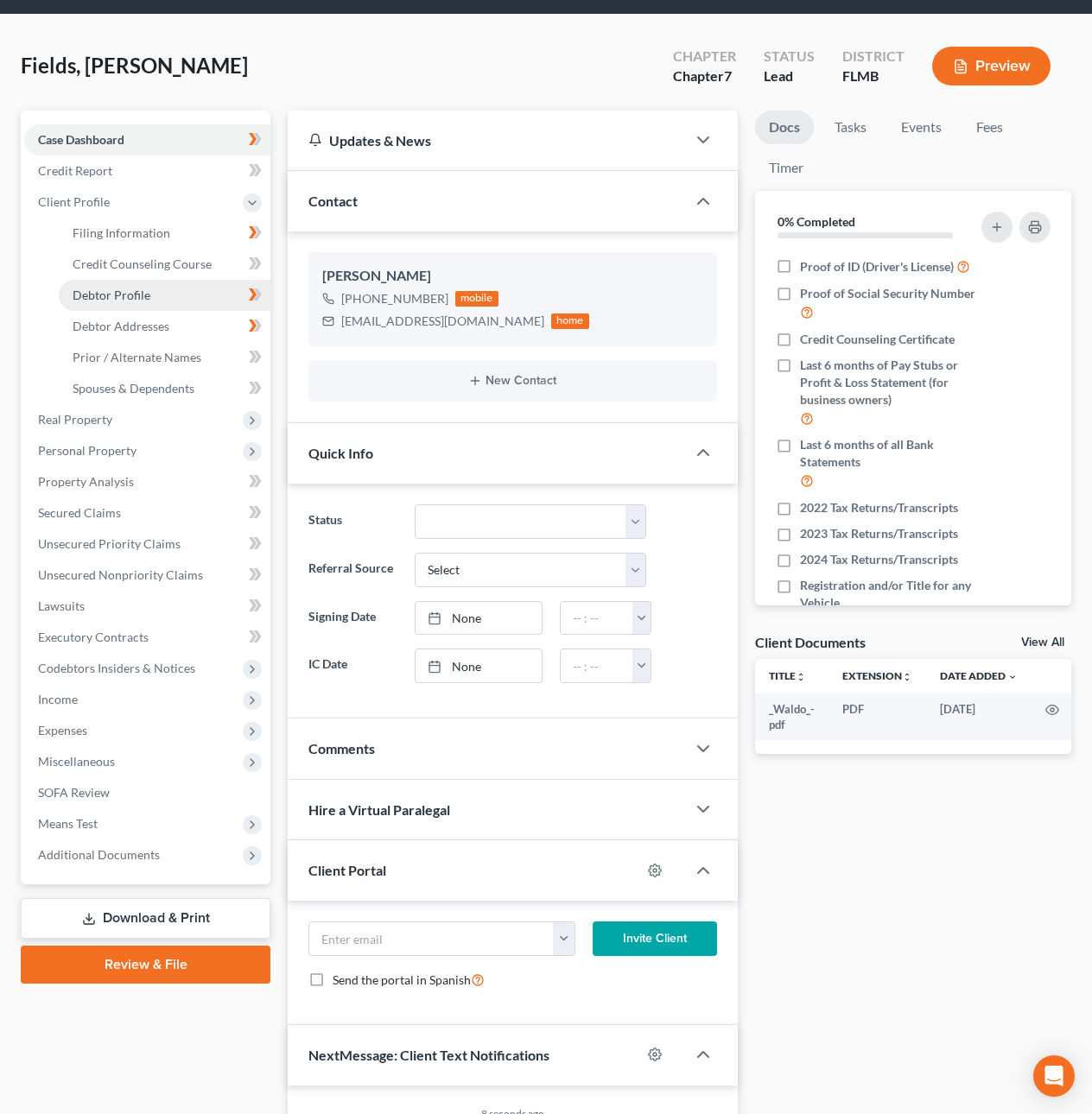
click at [141, 294] on span "Debtor Profile" at bounding box center [112, 295] width 77 height 14
select select "0"
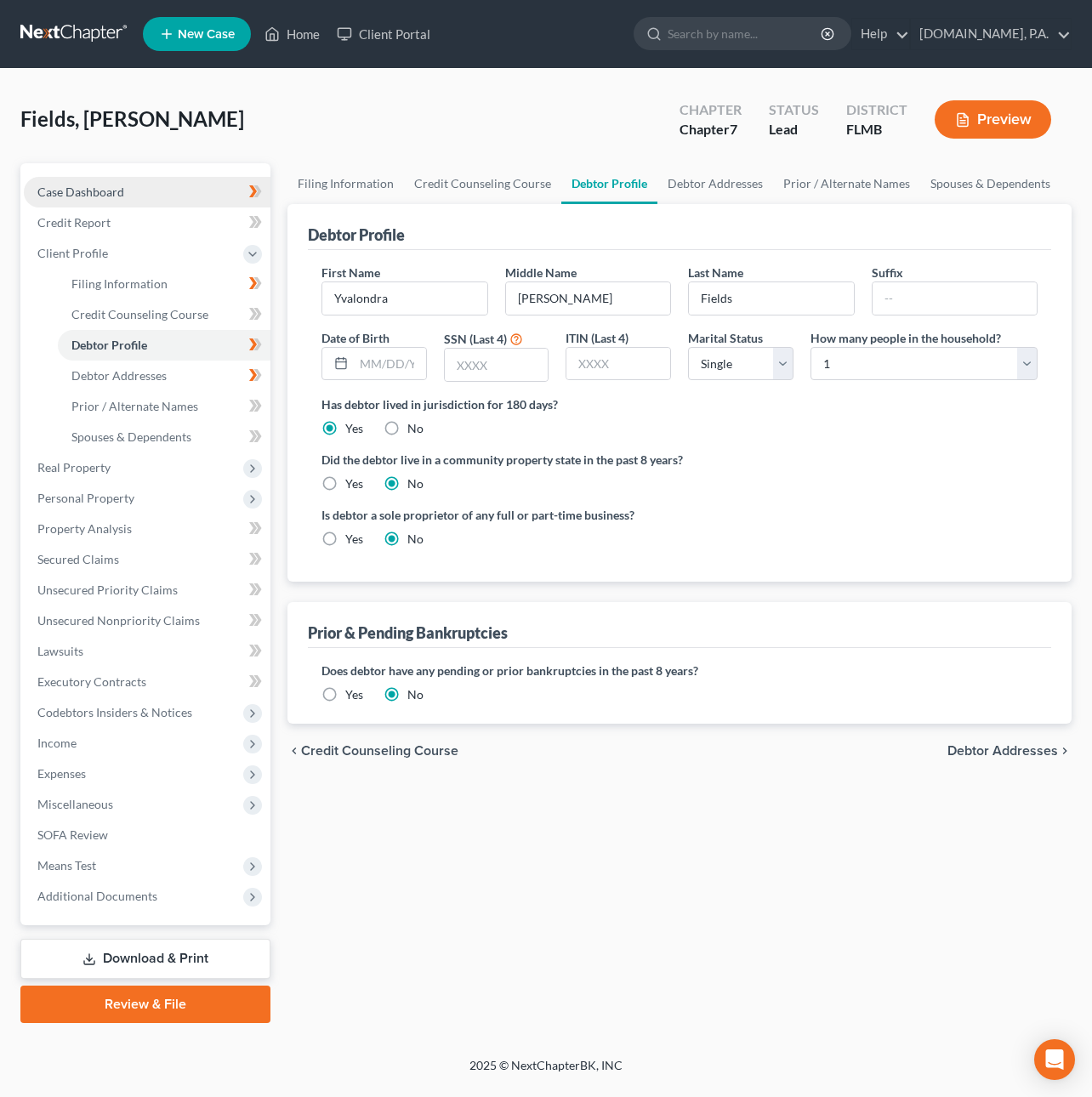
click at [100, 189] on span "Case Dashboard" at bounding box center [81, 191] width 87 height 14
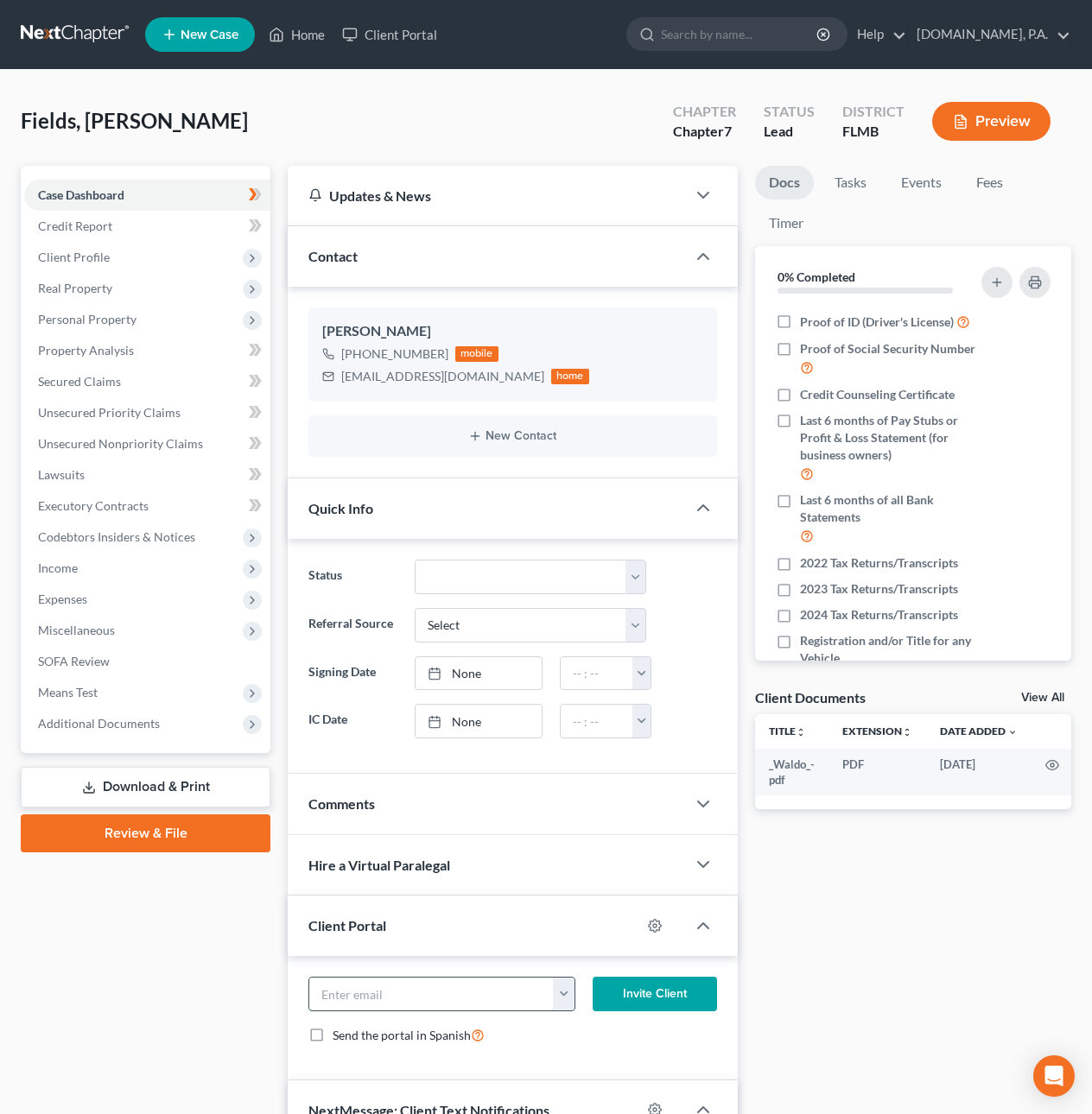
click at [448, 1003] on input "email" at bounding box center [432, 994] width 245 height 32
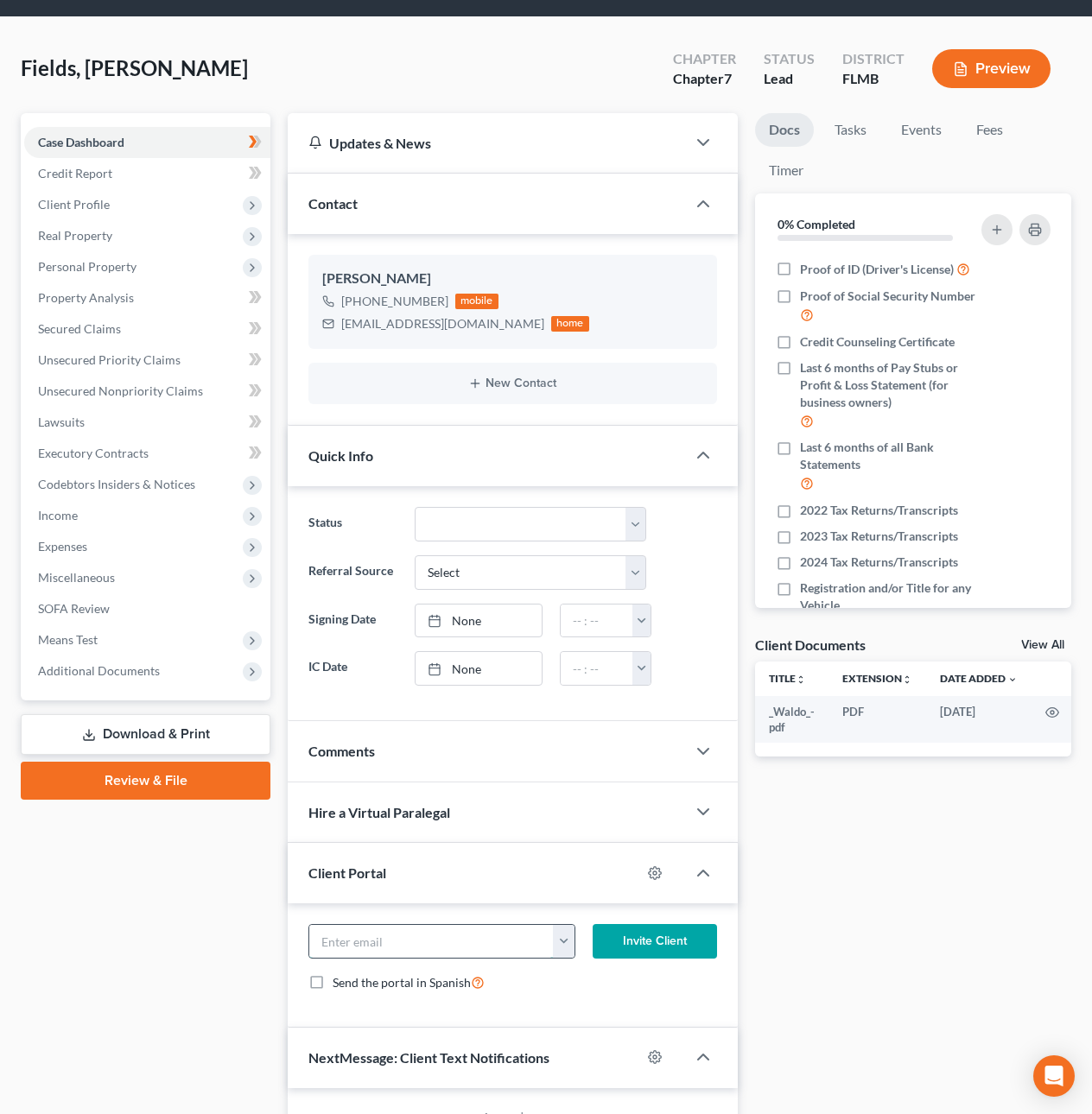
scroll to position [55, 0]
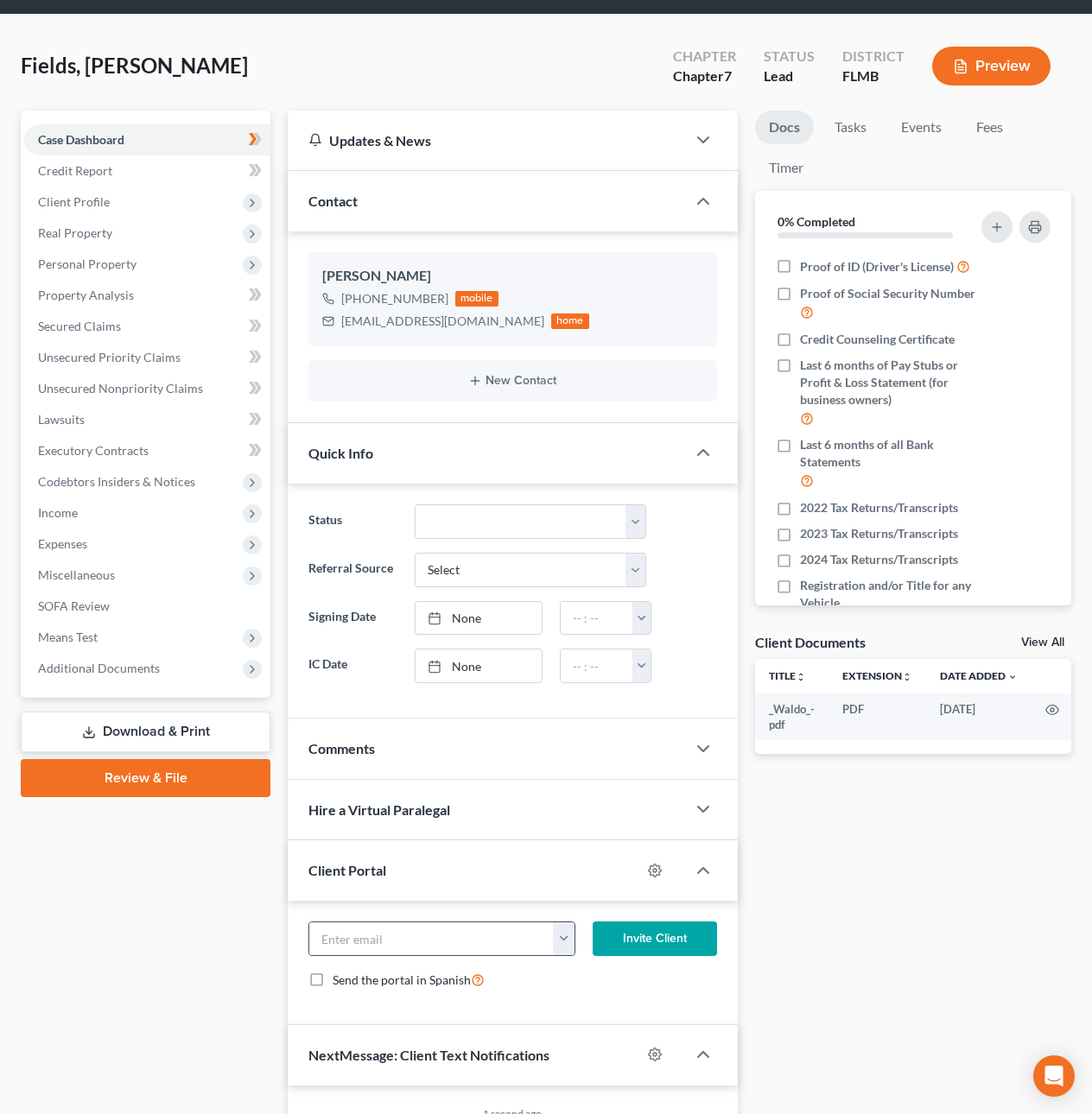
click at [566, 946] on button "button" at bounding box center [563, 939] width 21 height 32
click at [602, 979] on link "[EMAIL_ADDRESS][DOMAIN_NAME]" at bounding box center [671, 976] width 236 height 30
type input "[EMAIL_ADDRESS][DOMAIN_NAME]"
click at [658, 942] on button "Invite Client" at bounding box center [655, 939] width 124 height 34
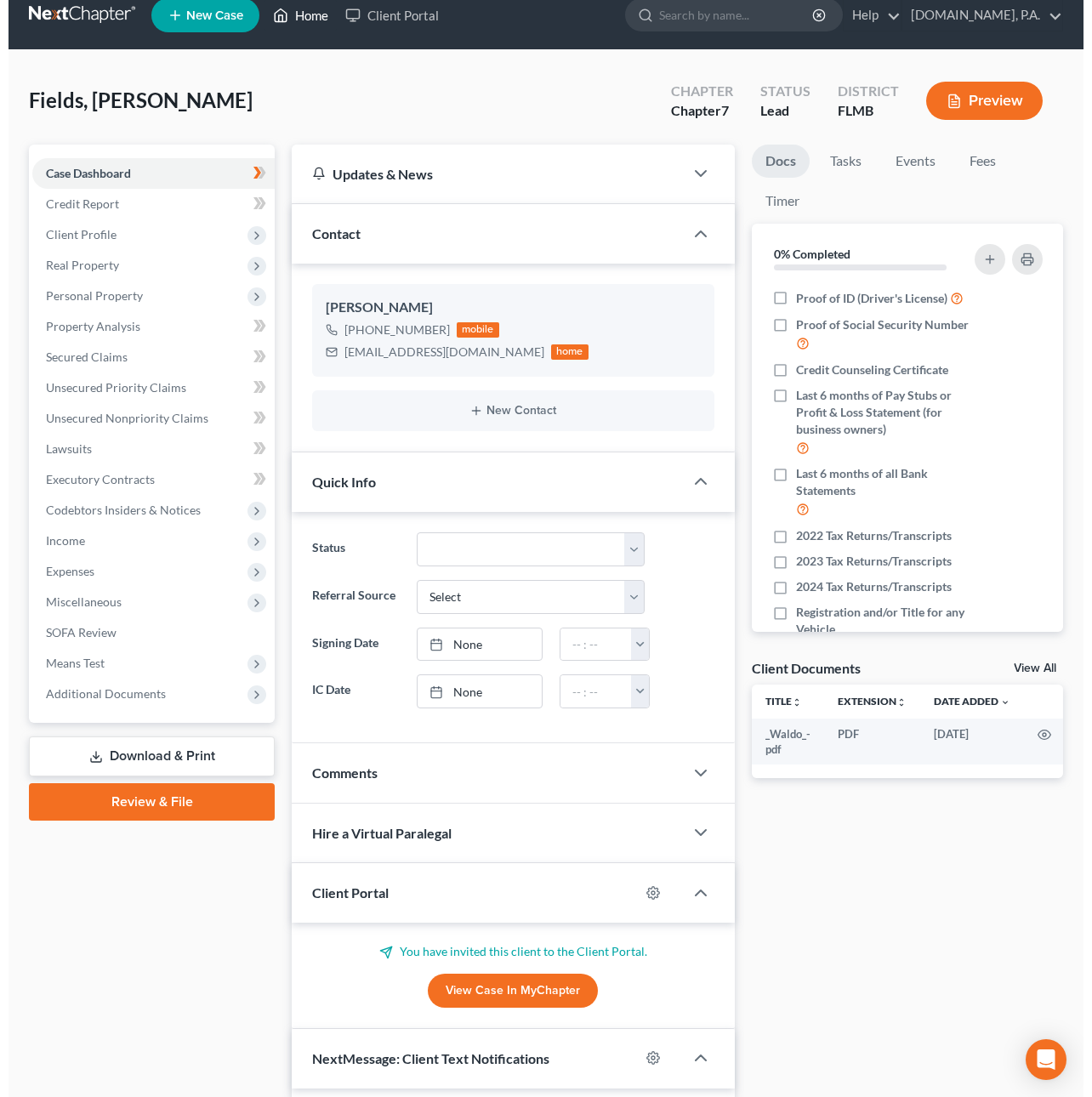
scroll to position [0, 0]
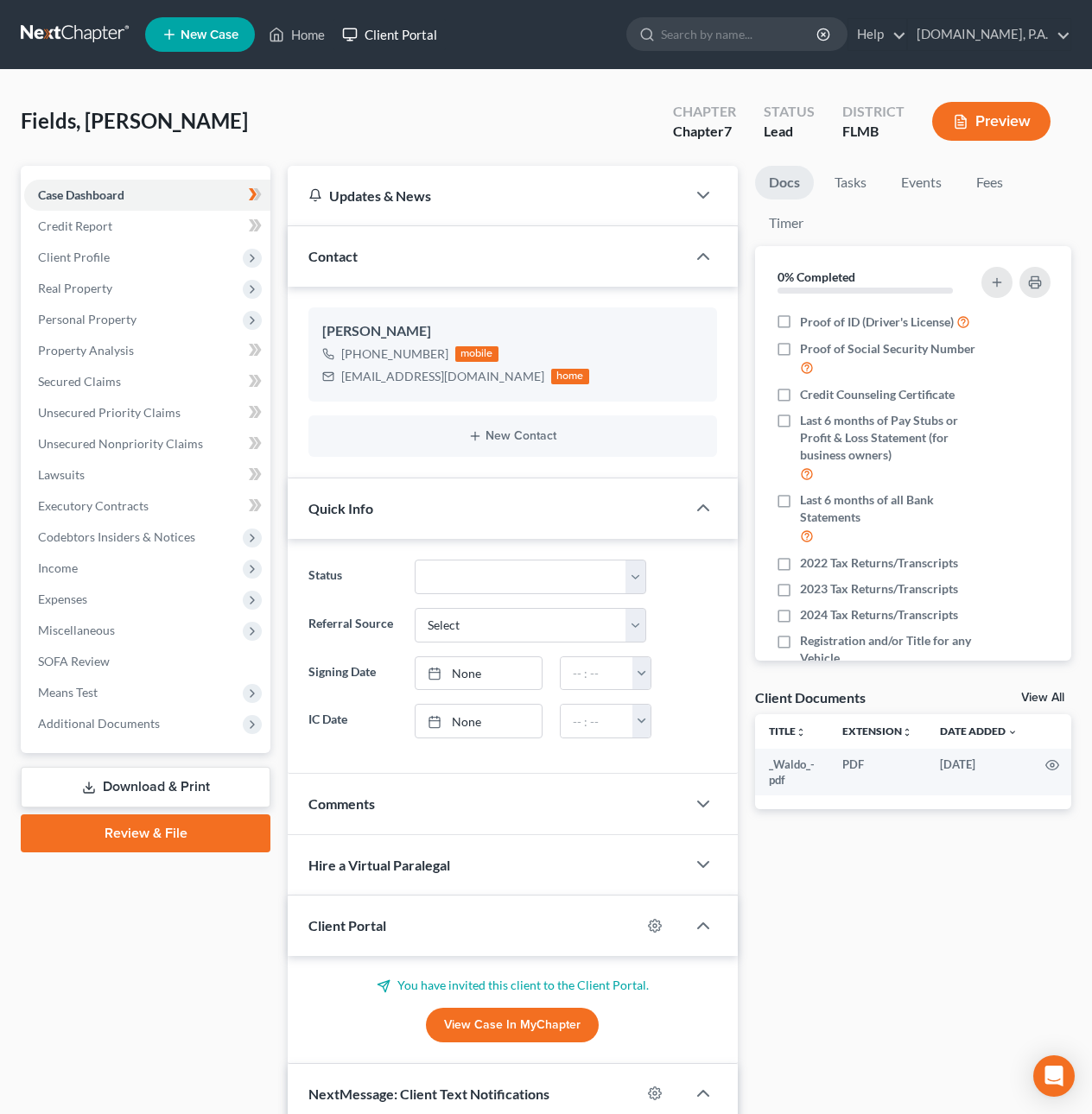
click at [380, 32] on link "Client Portal" at bounding box center [389, 34] width 112 height 31
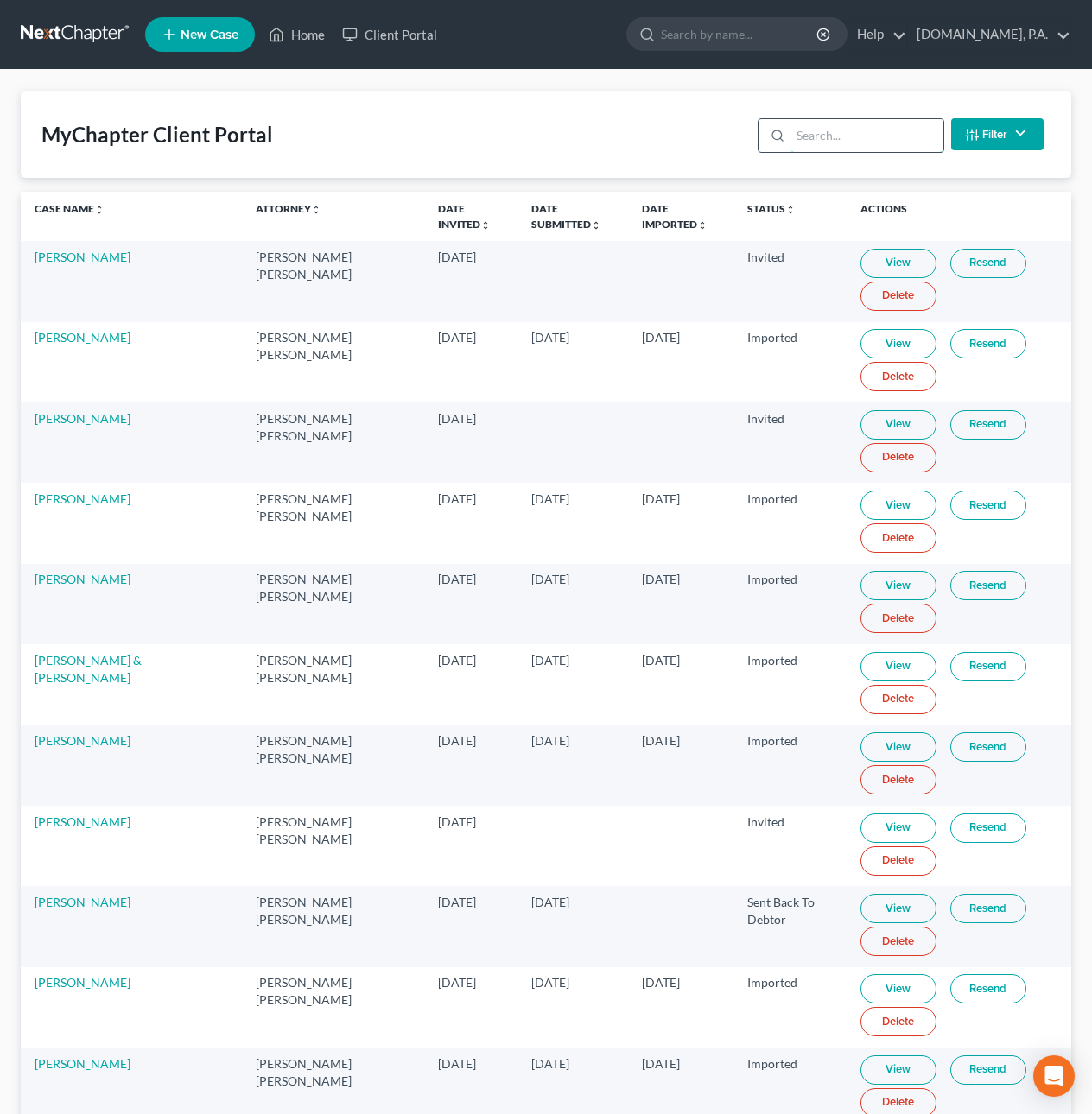
click at [836, 138] on input "search" at bounding box center [867, 136] width 153 height 32
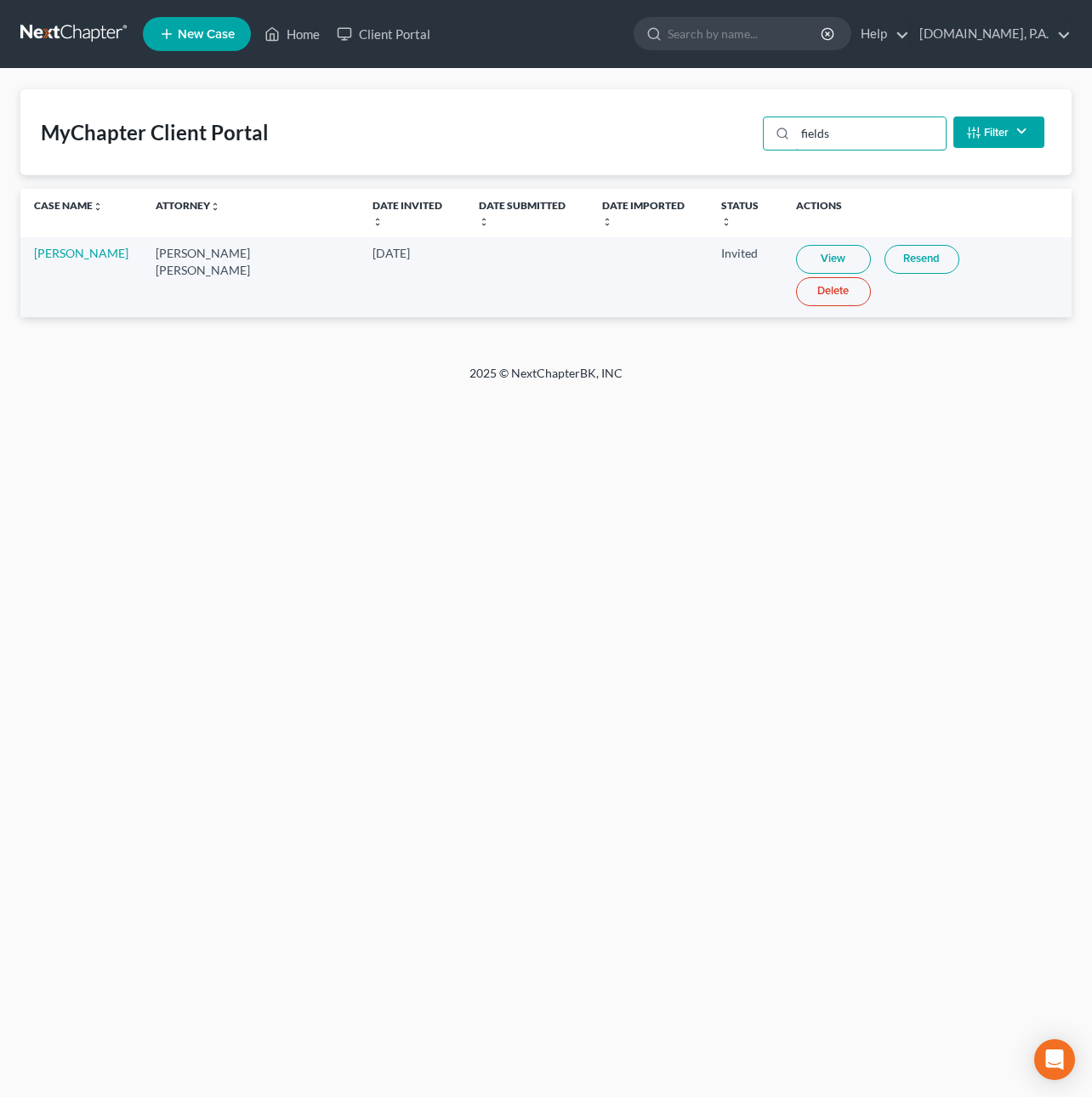
type input "fields"
click at [891, 248] on link "Resend" at bounding box center [922, 259] width 75 height 29
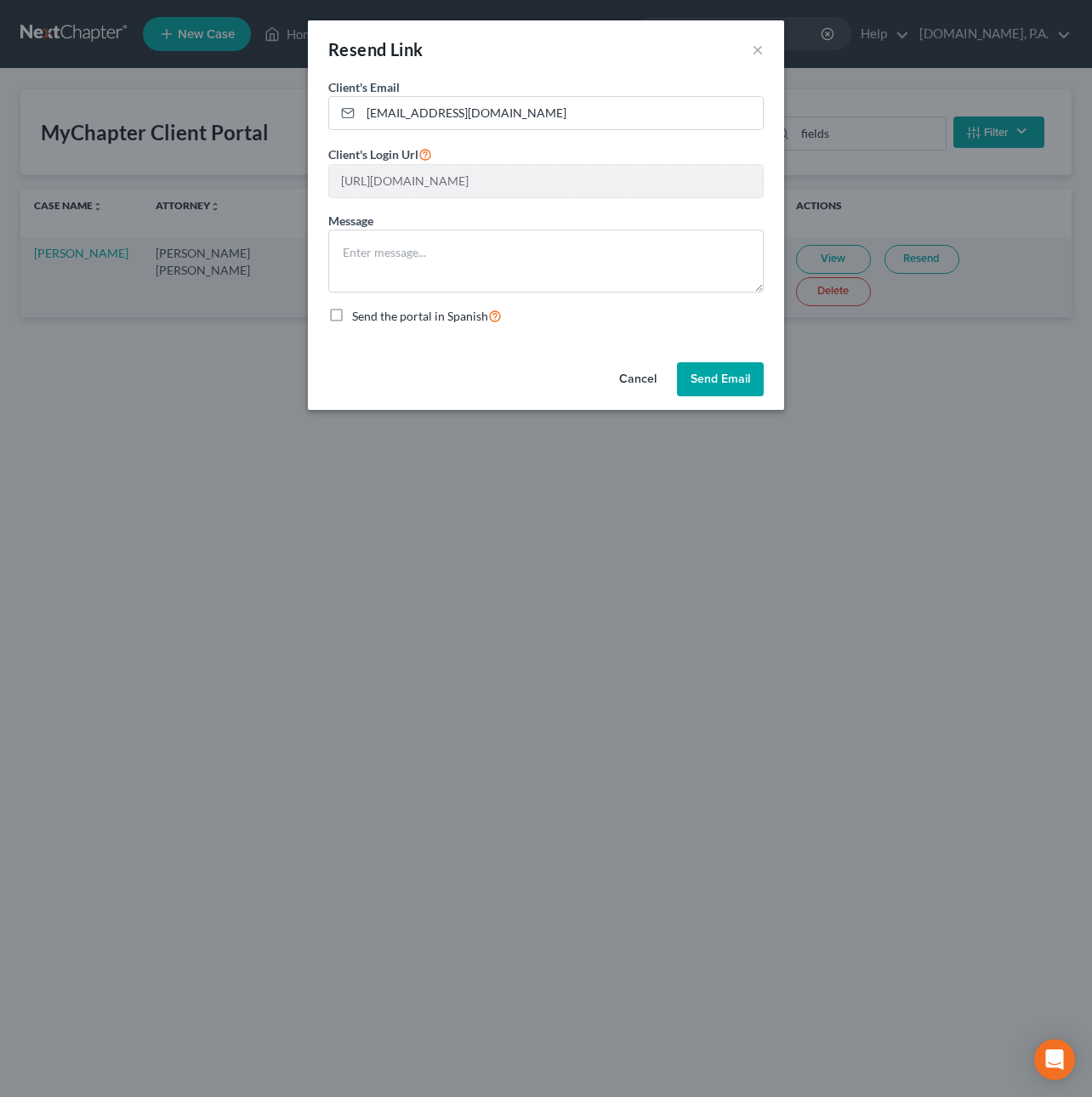
click at [634, 380] on button "Cancel" at bounding box center [638, 379] width 65 height 34
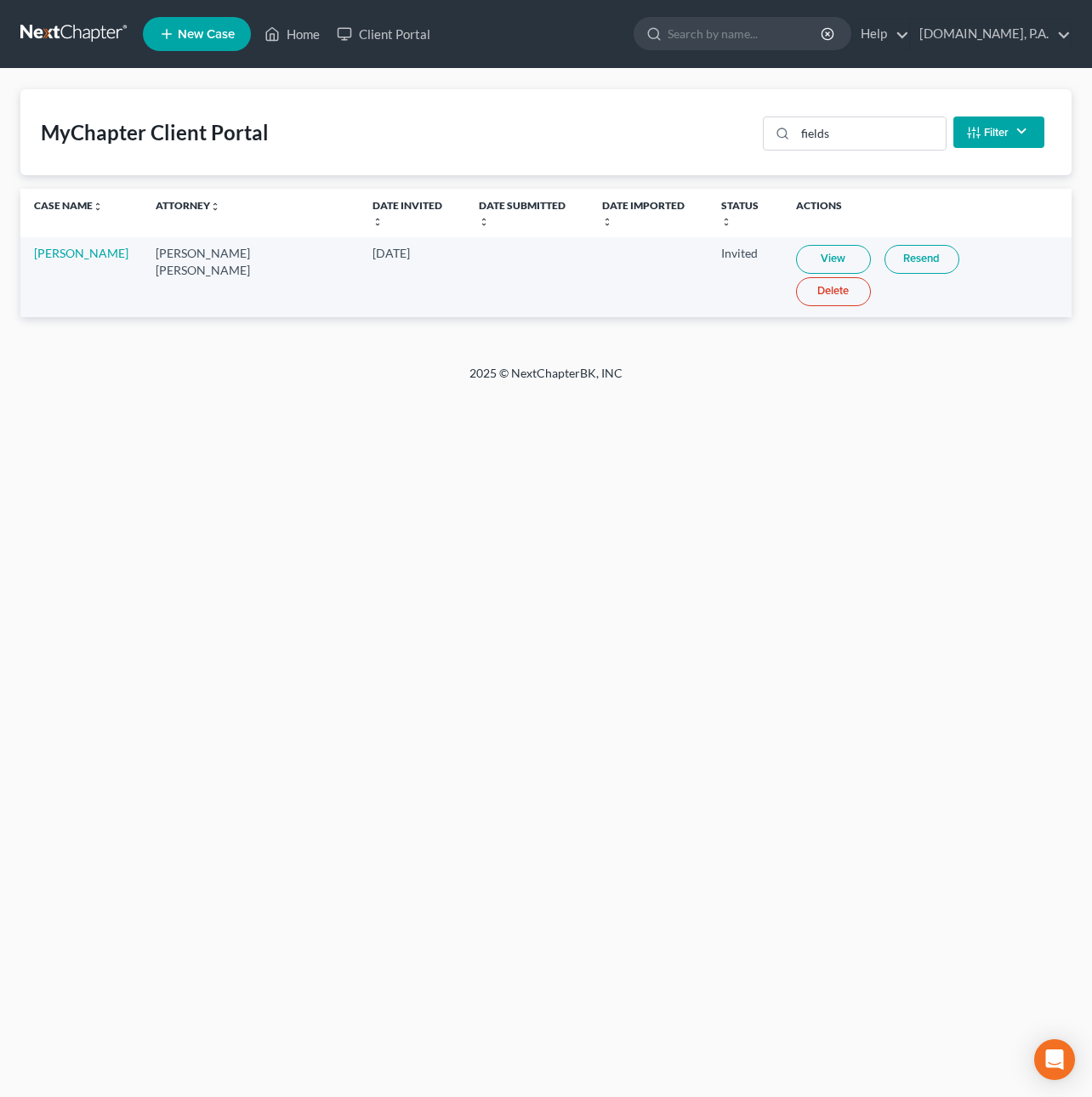
click at [85, 21] on link at bounding box center [74, 34] width 109 height 31
